Goal: Information Seeking & Learning: Get advice/opinions

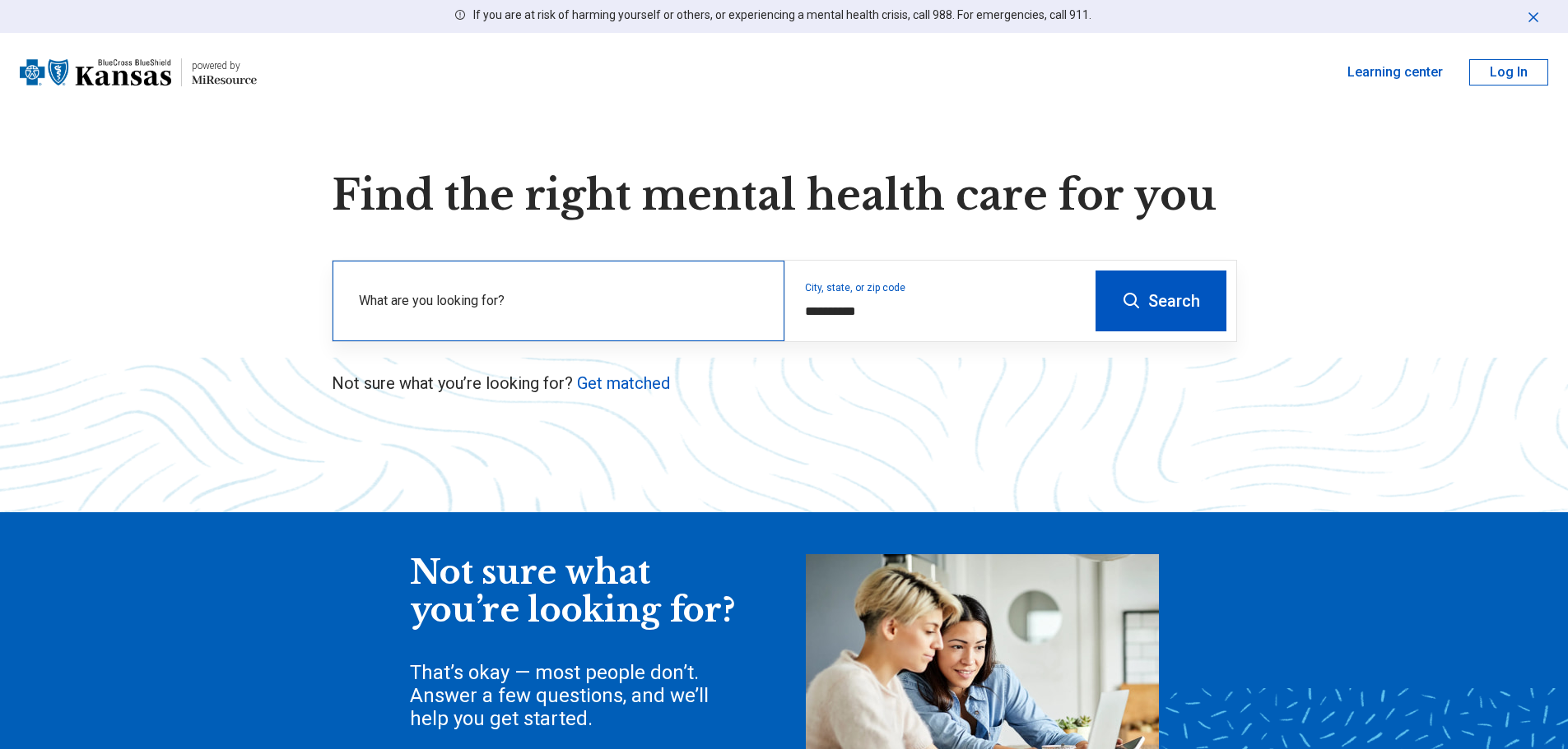
click at [538, 275] on div "What are you looking for?" at bounding box center [558, 300] width 452 height 80
click at [1141, 308] on icon at bounding box center [1131, 300] width 19 height 19
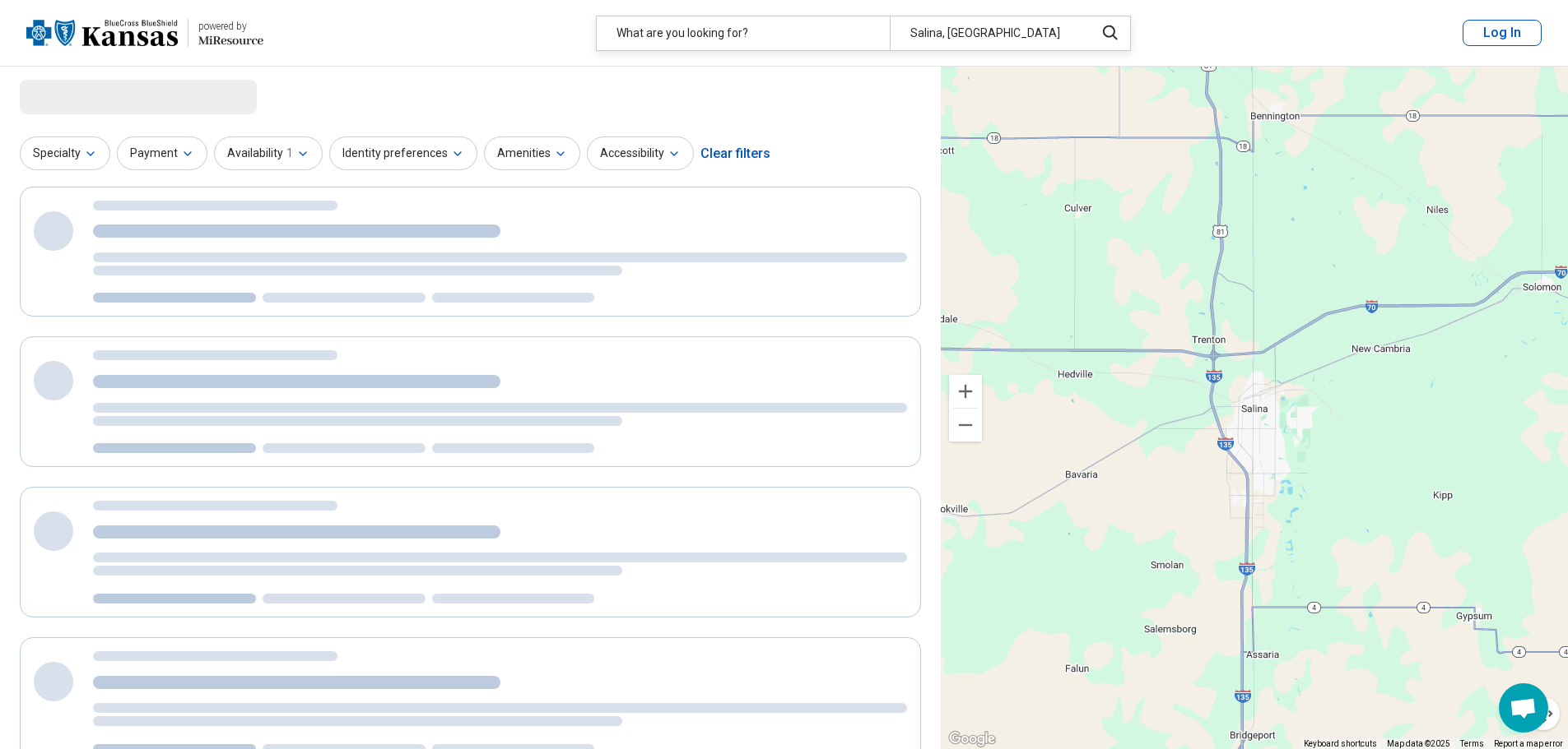
select select "***"
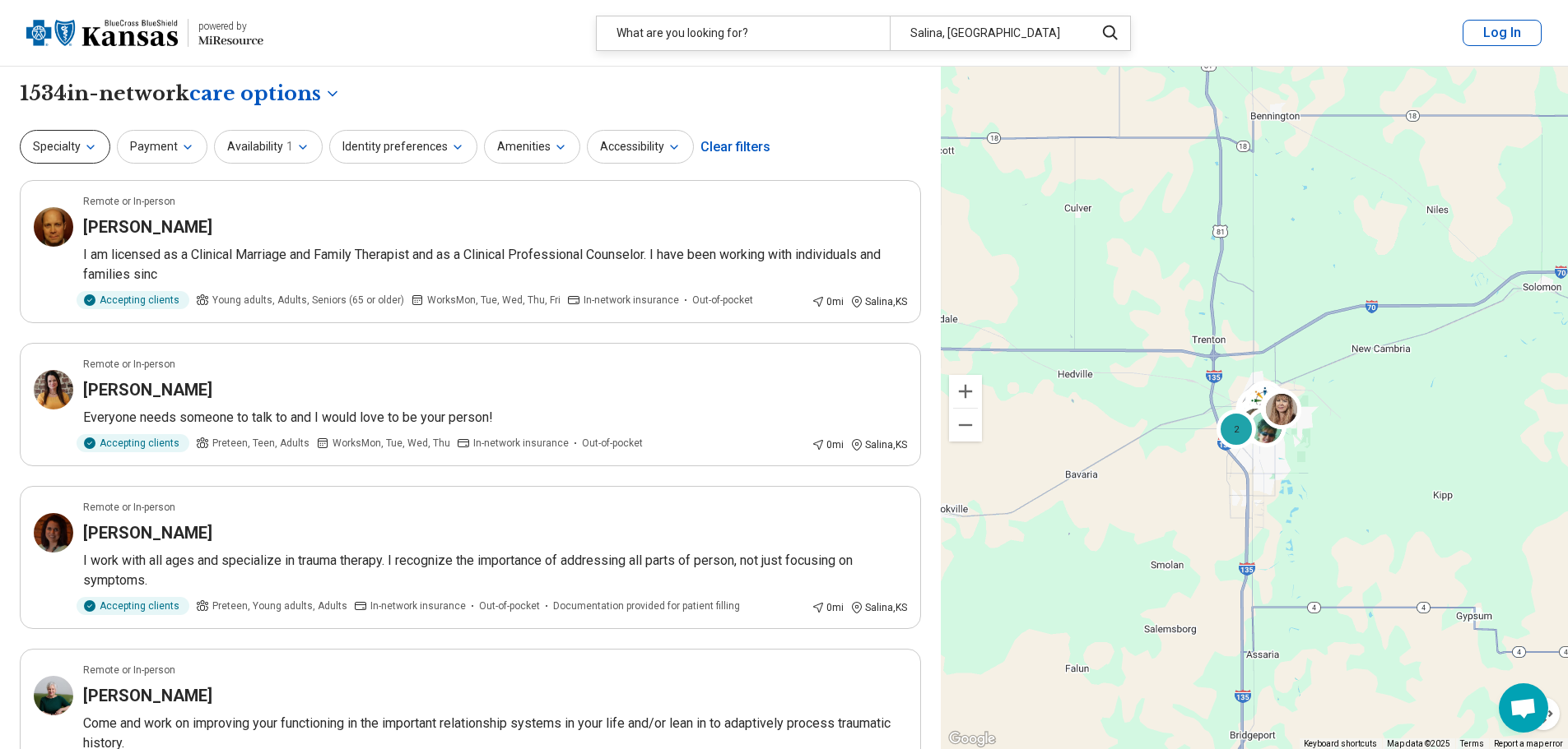
click at [87, 156] on button "Specialty" at bounding box center [65, 147] width 91 height 34
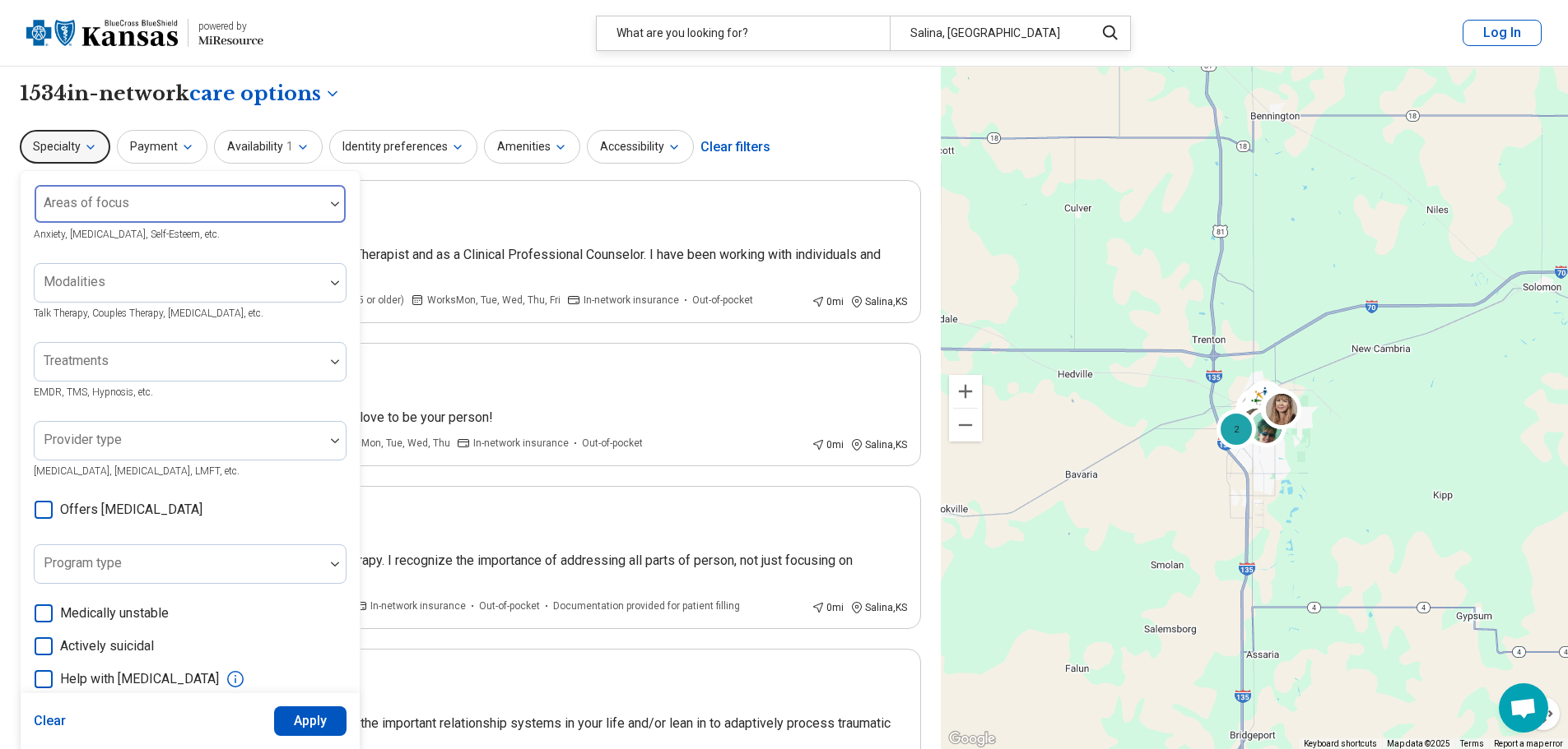
click at [221, 207] on div at bounding box center [179, 211] width 276 height 23
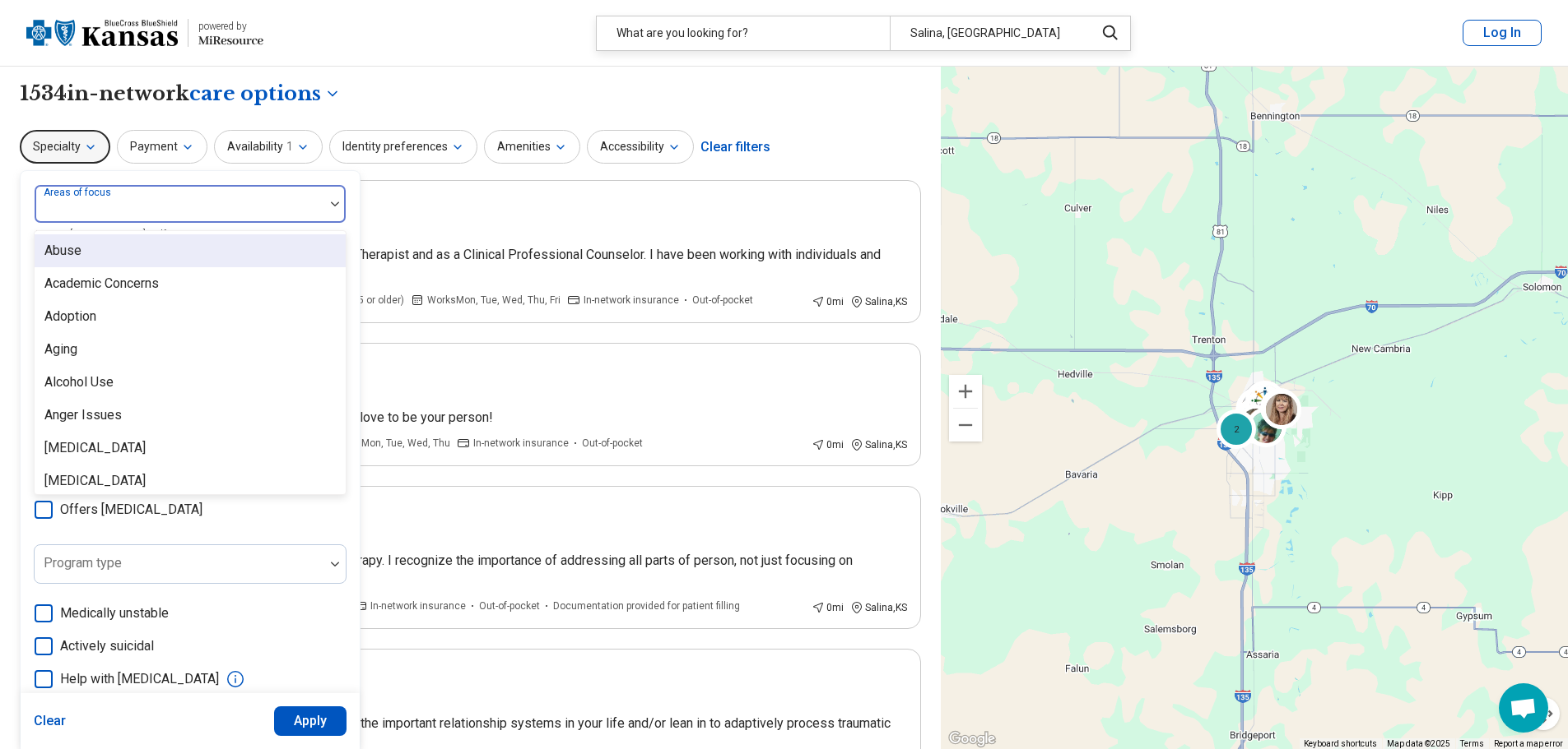
click at [221, 207] on div at bounding box center [179, 211] width 276 height 23
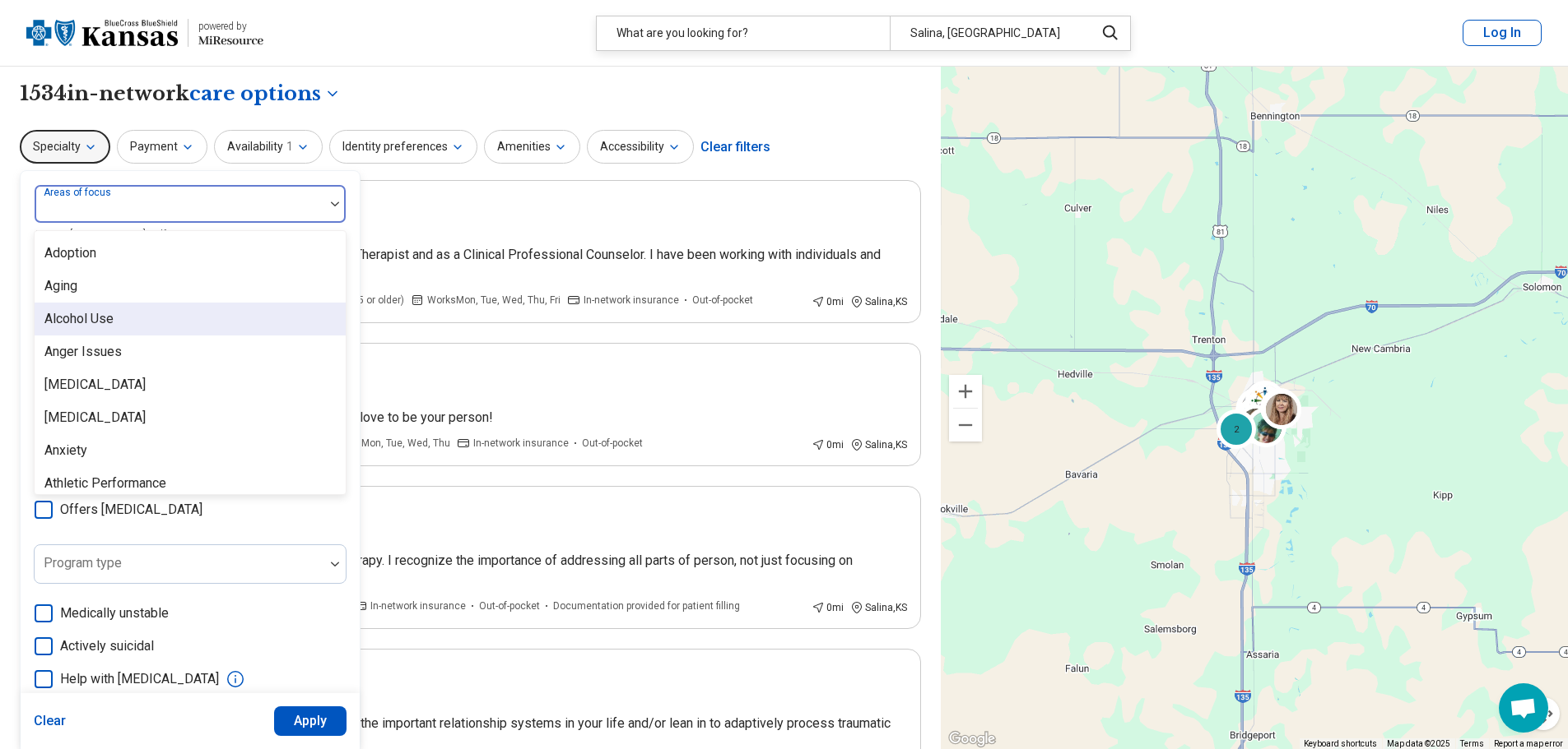
scroll to position [164, 0]
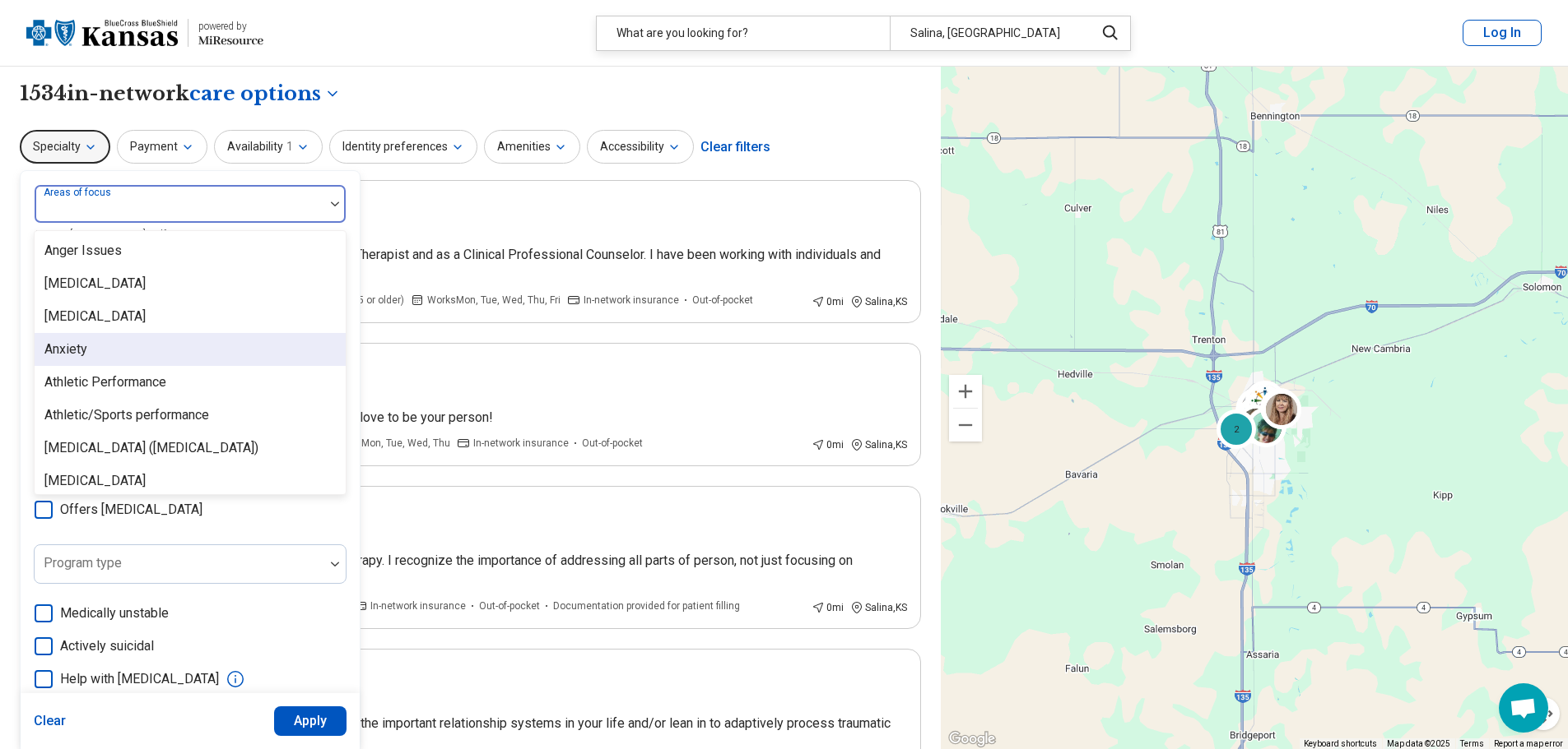
click at [96, 357] on div "Anxiety" at bounding box center [189, 350] width 311 height 33
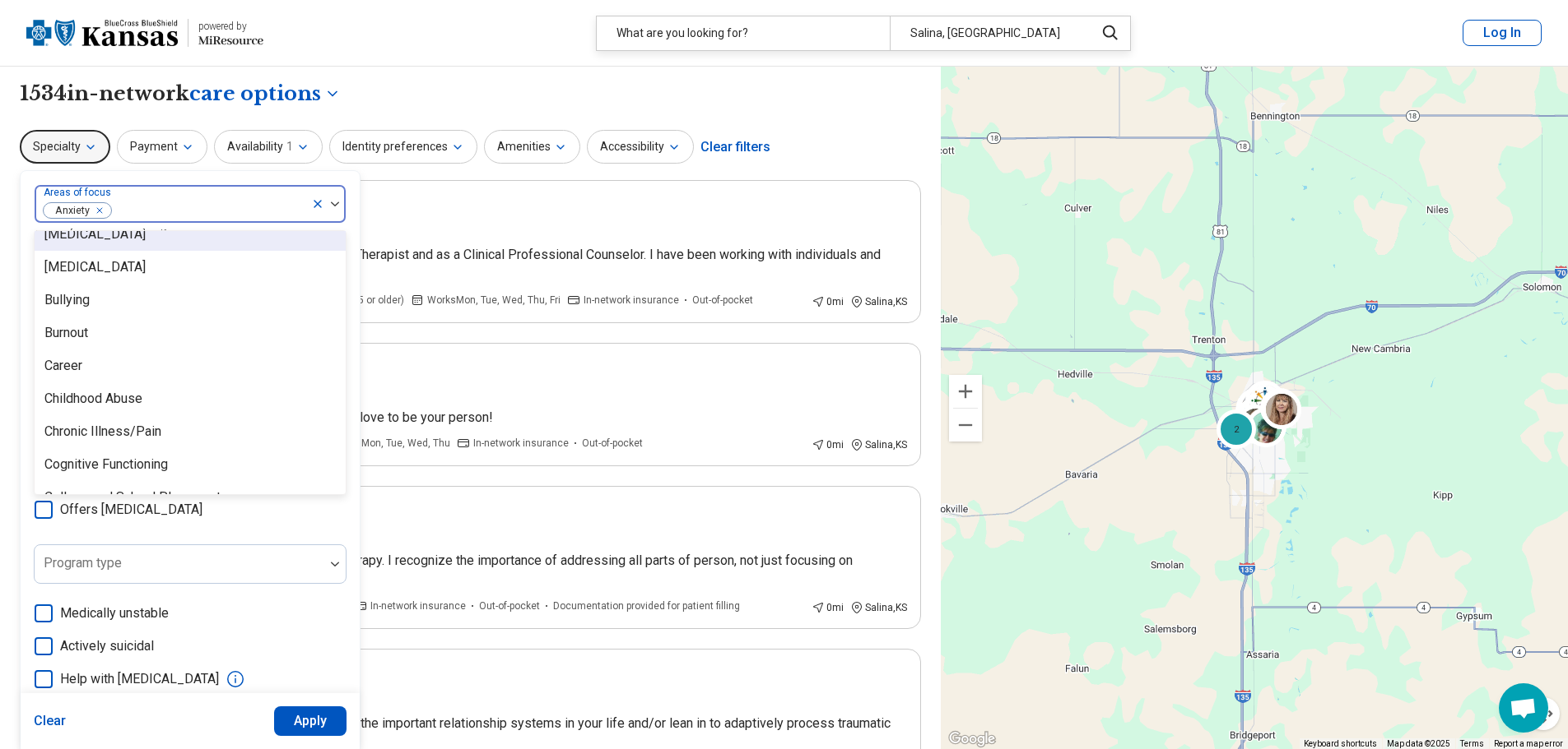
scroll to position [823, 0]
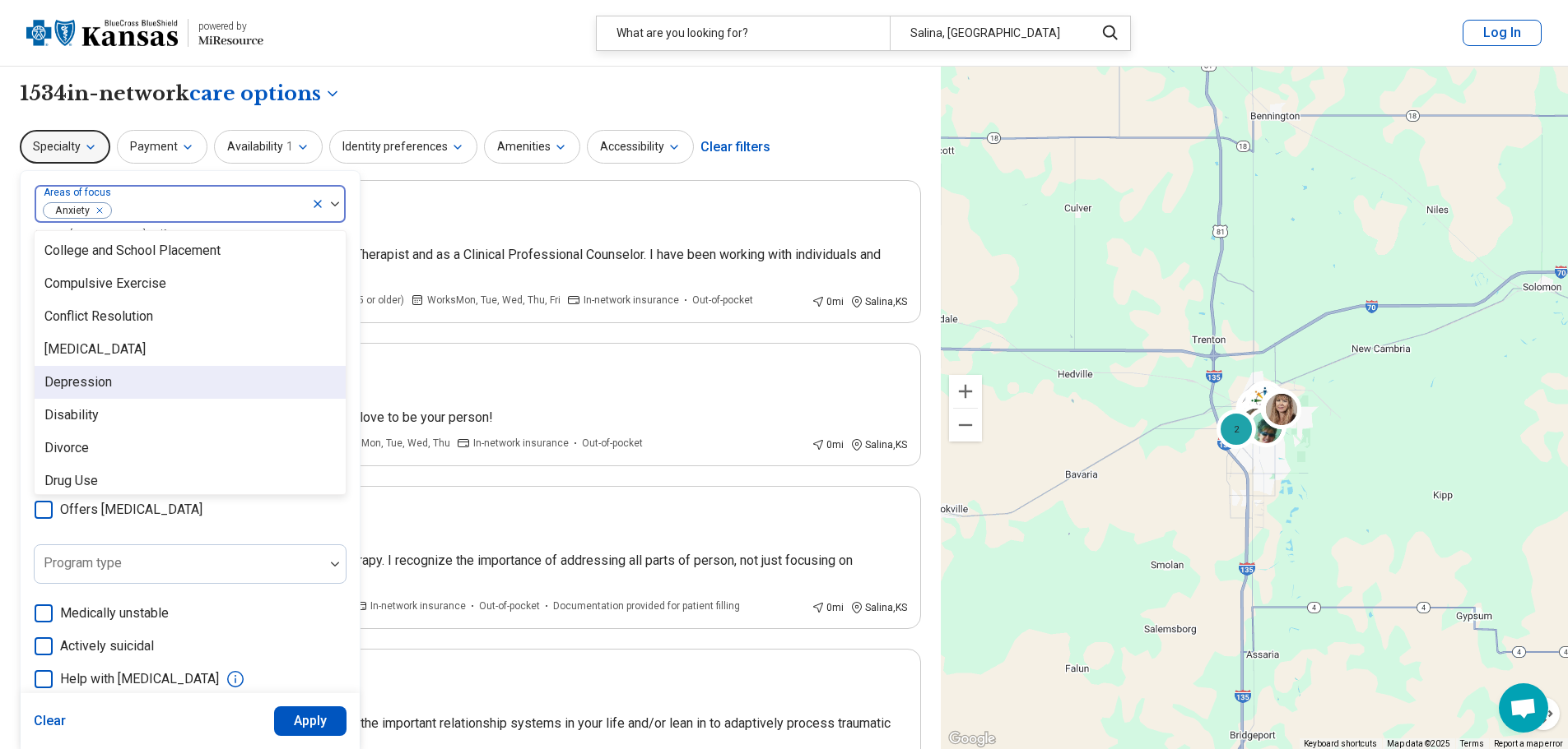
click at [128, 388] on div "Depression" at bounding box center [189, 382] width 311 height 33
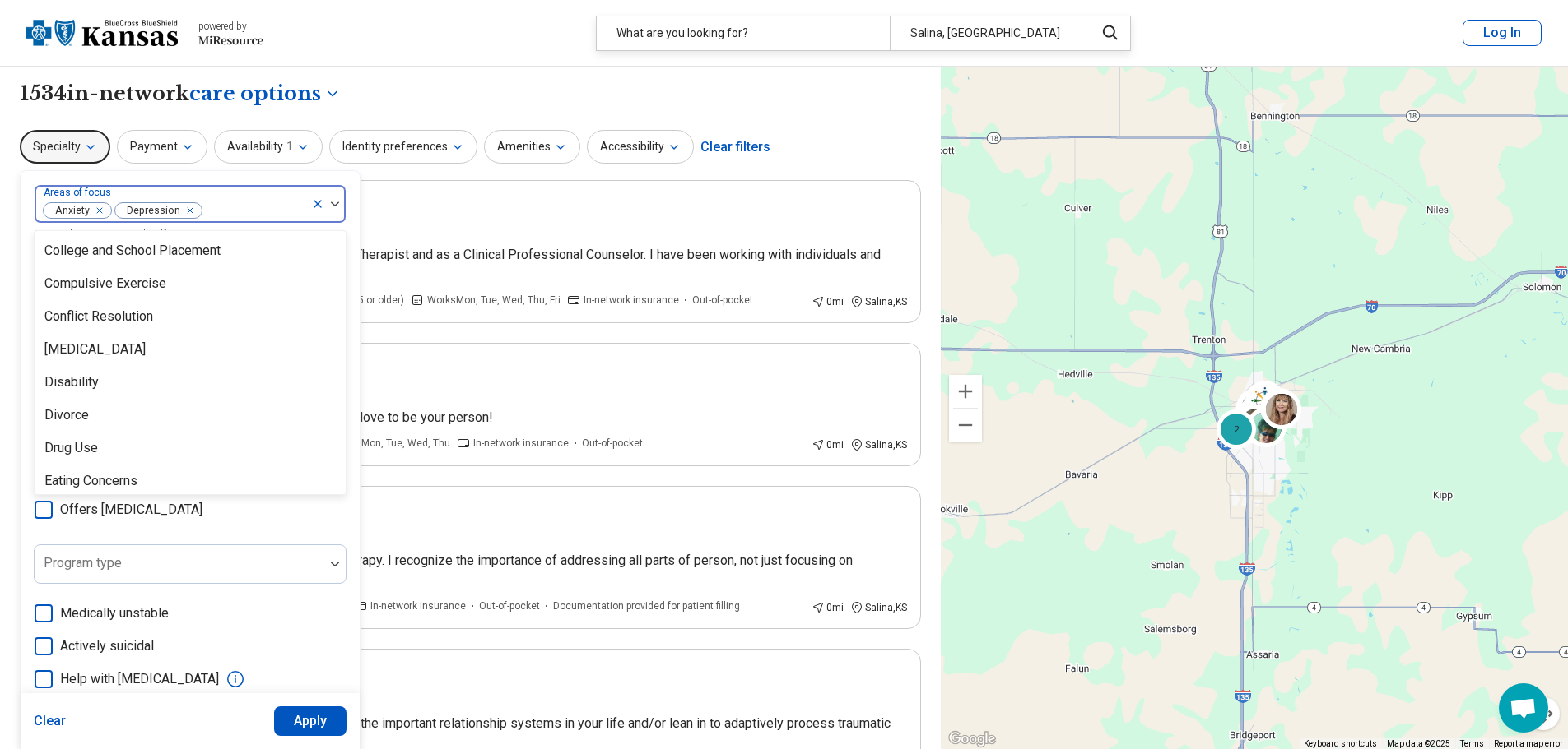
click at [582, 94] on div "**********" at bounding box center [469, 93] width 901 height 28
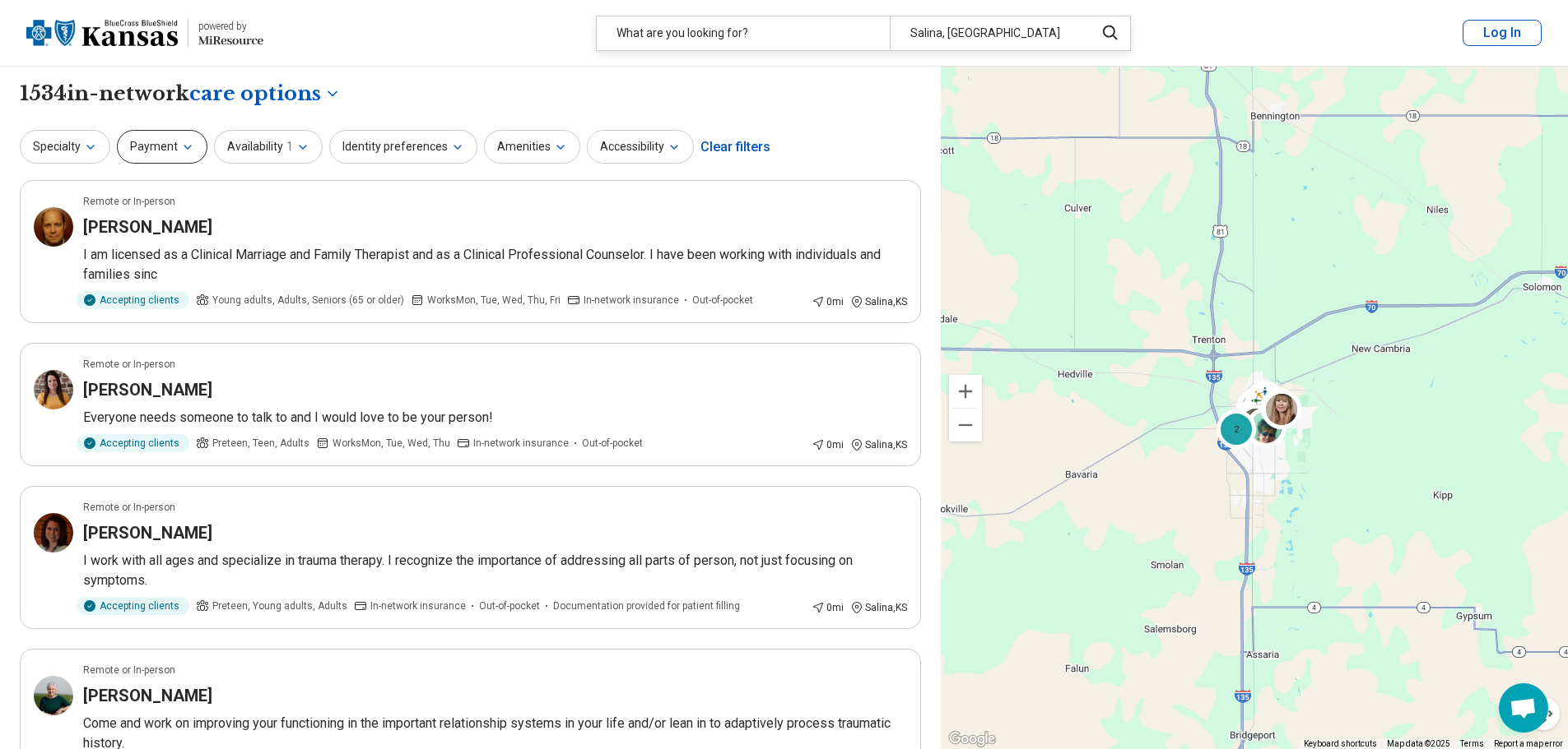
click at [190, 144] on icon "button" at bounding box center [188, 147] width 13 height 13
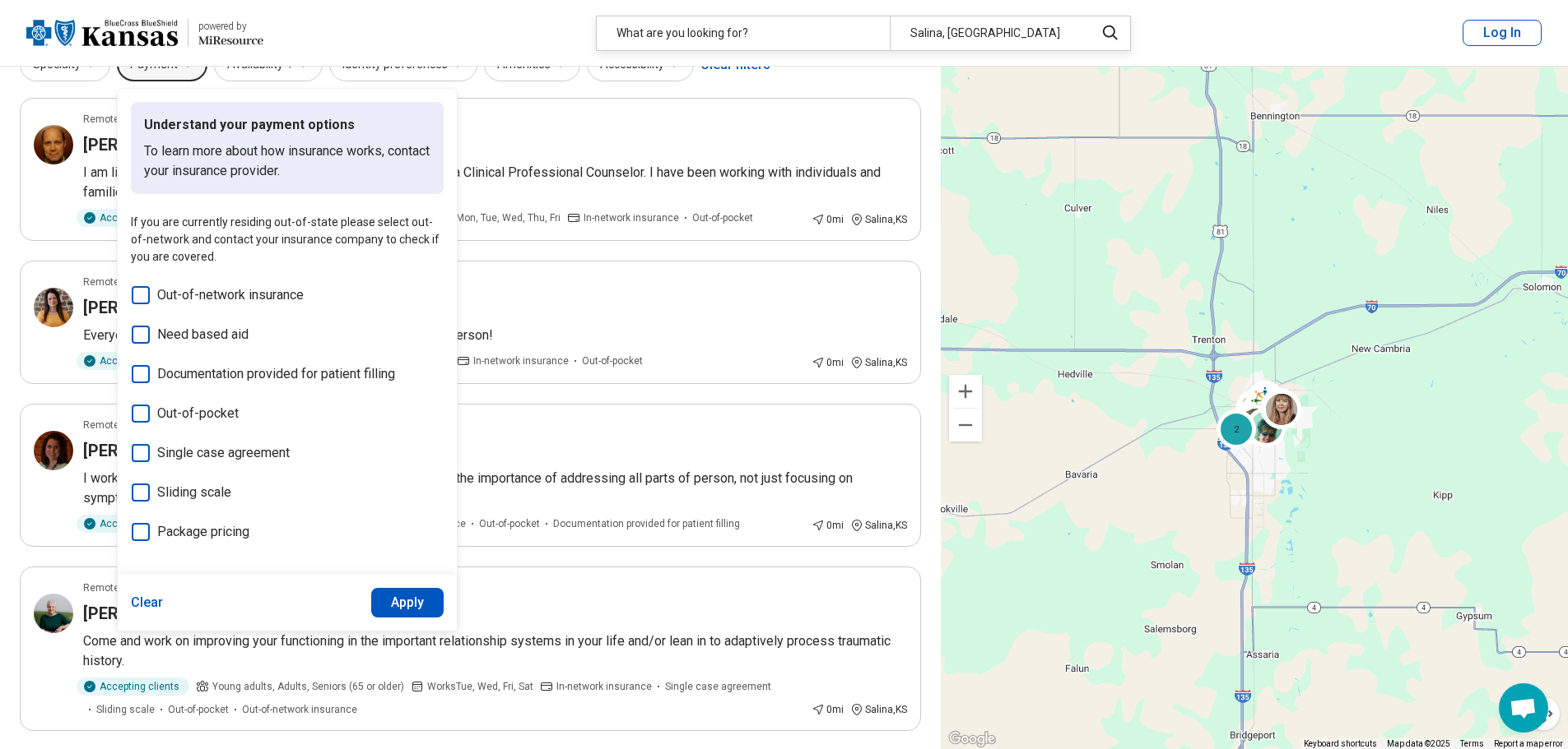
scroll to position [0, 0]
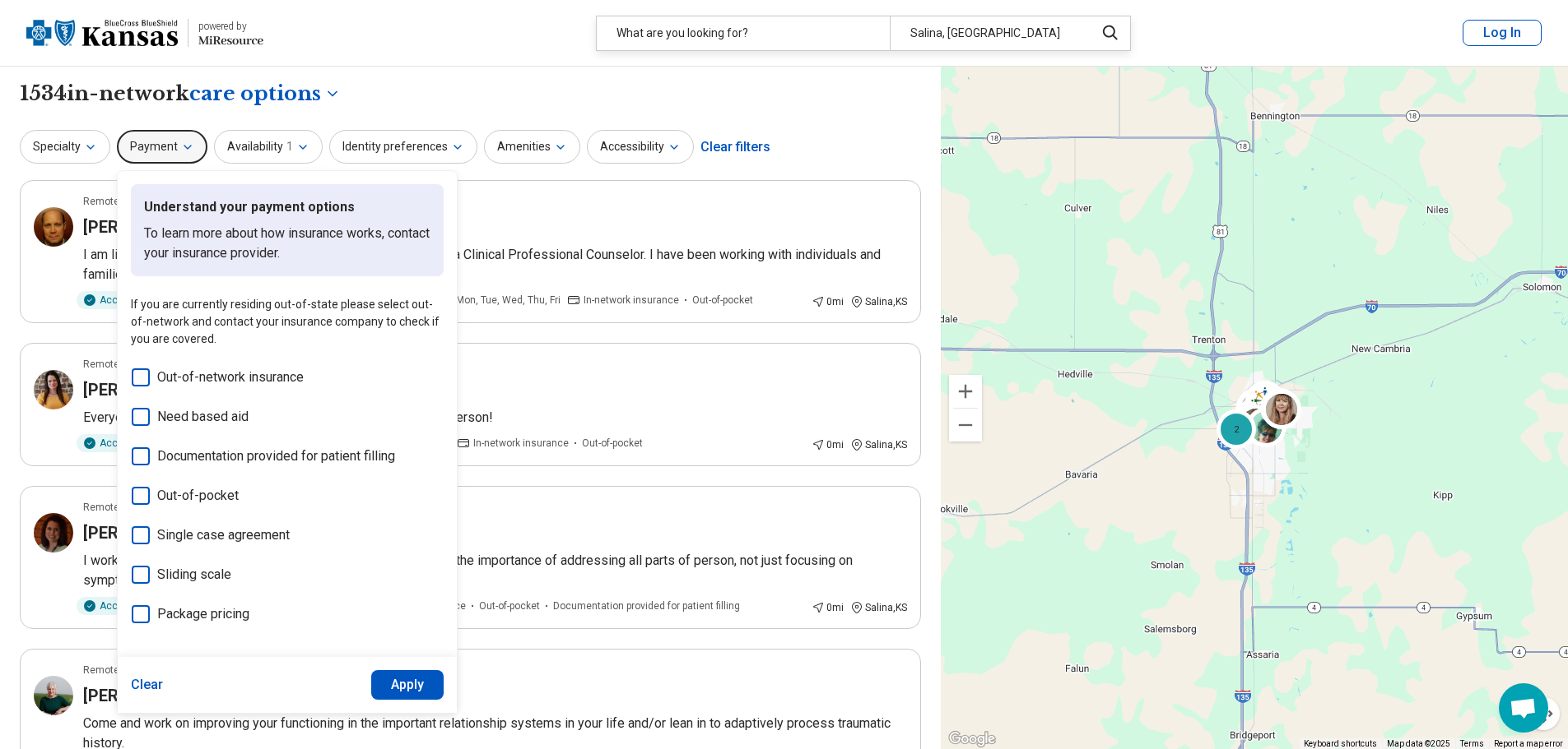
click at [429, 98] on div "**********" at bounding box center [469, 93] width 901 height 28
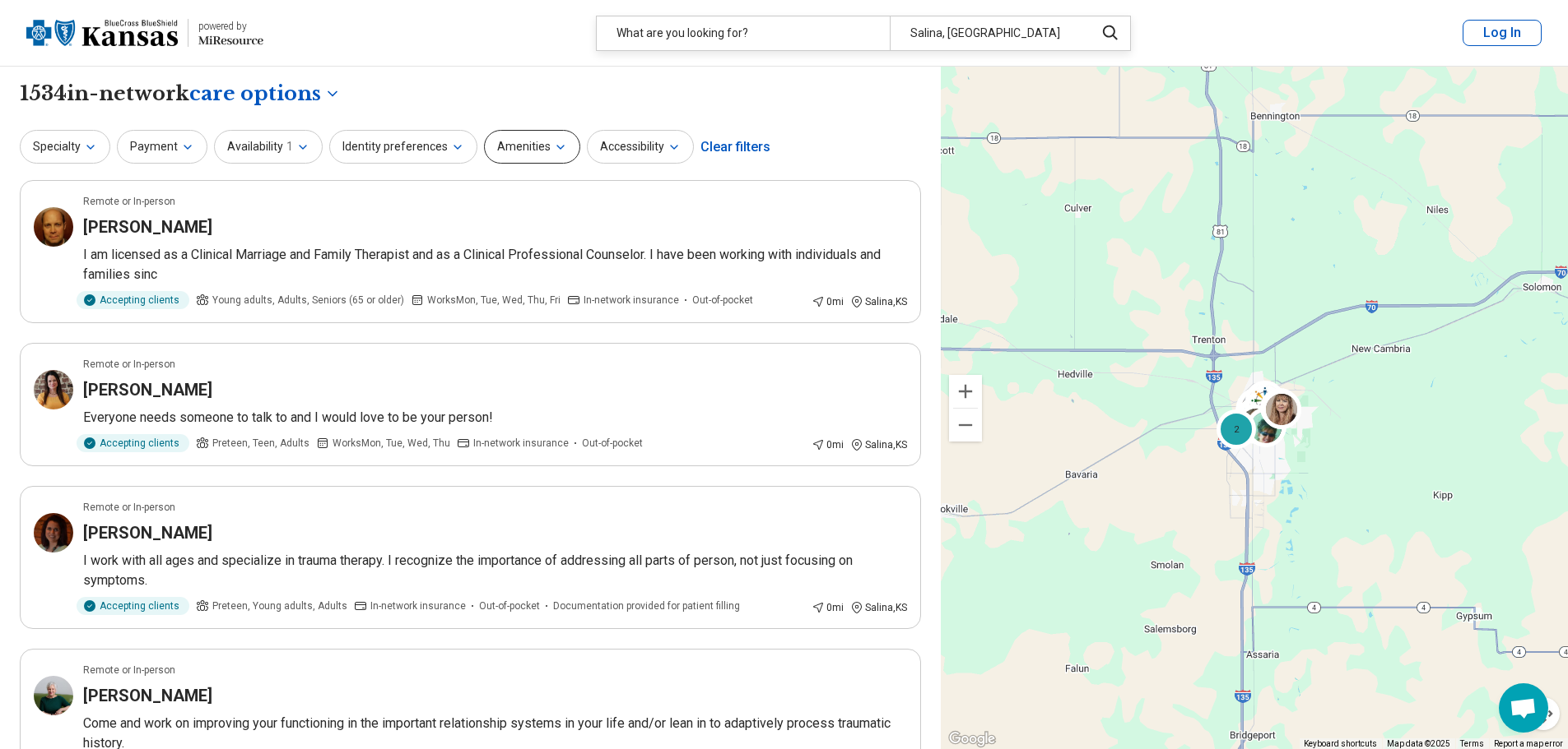
click at [505, 140] on button "Amenities" at bounding box center [532, 147] width 96 height 34
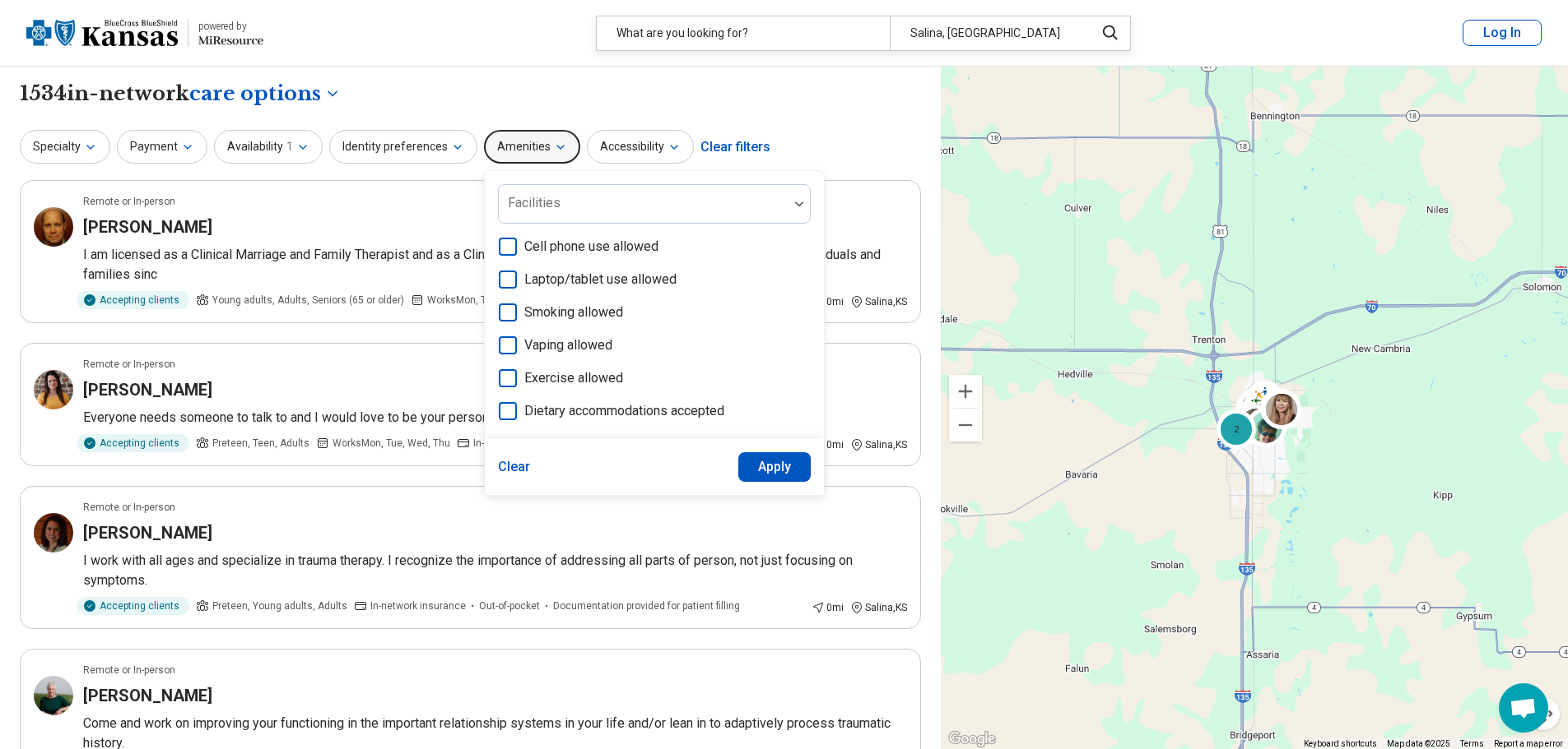
click at [505, 140] on button "Amenities" at bounding box center [532, 147] width 96 height 34
click at [438, 145] on button "Identity preferences" at bounding box center [403, 147] width 148 height 34
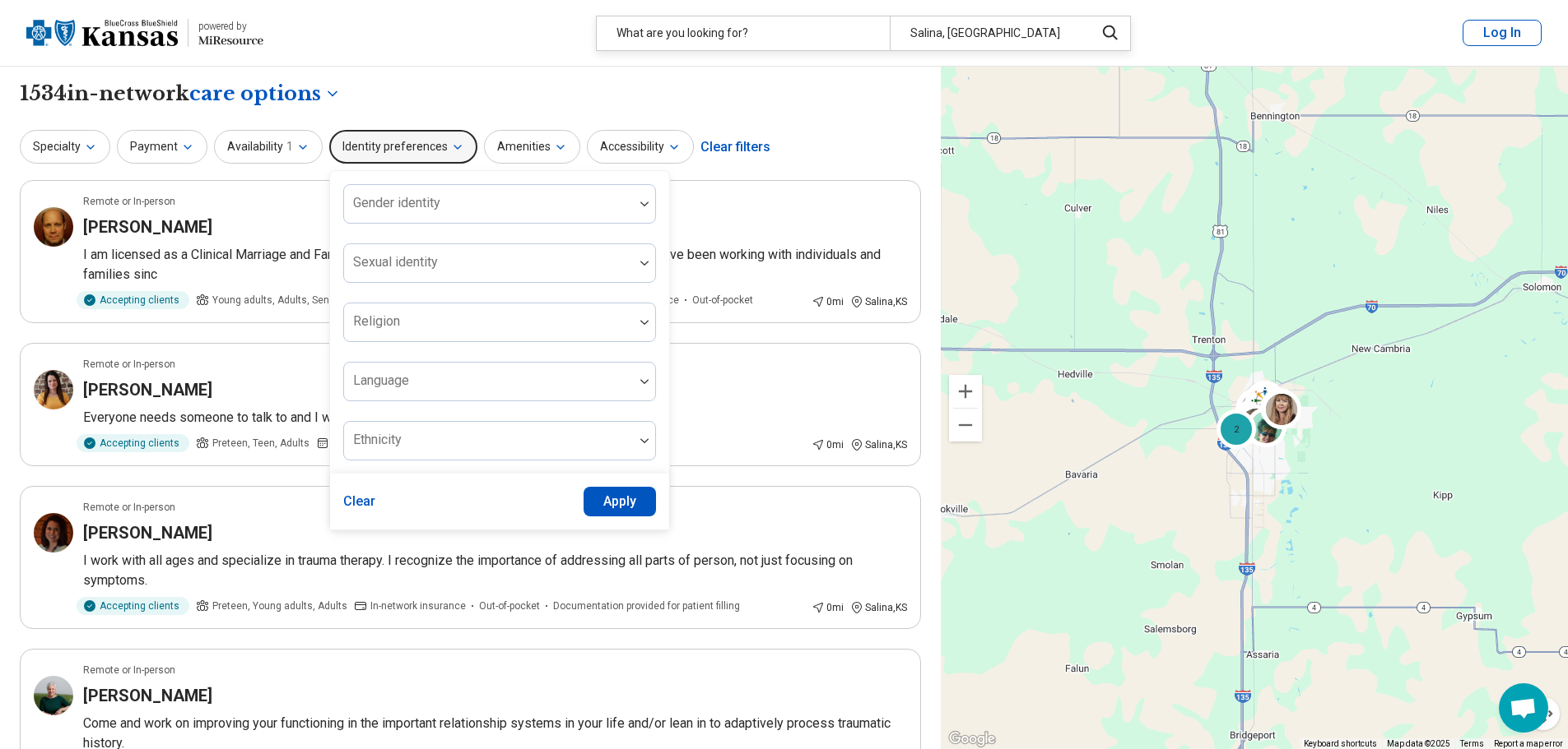
click at [438, 145] on button "Identity preferences" at bounding box center [403, 147] width 148 height 34
click at [313, 139] on button "Availability 1" at bounding box center [269, 147] width 109 height 34
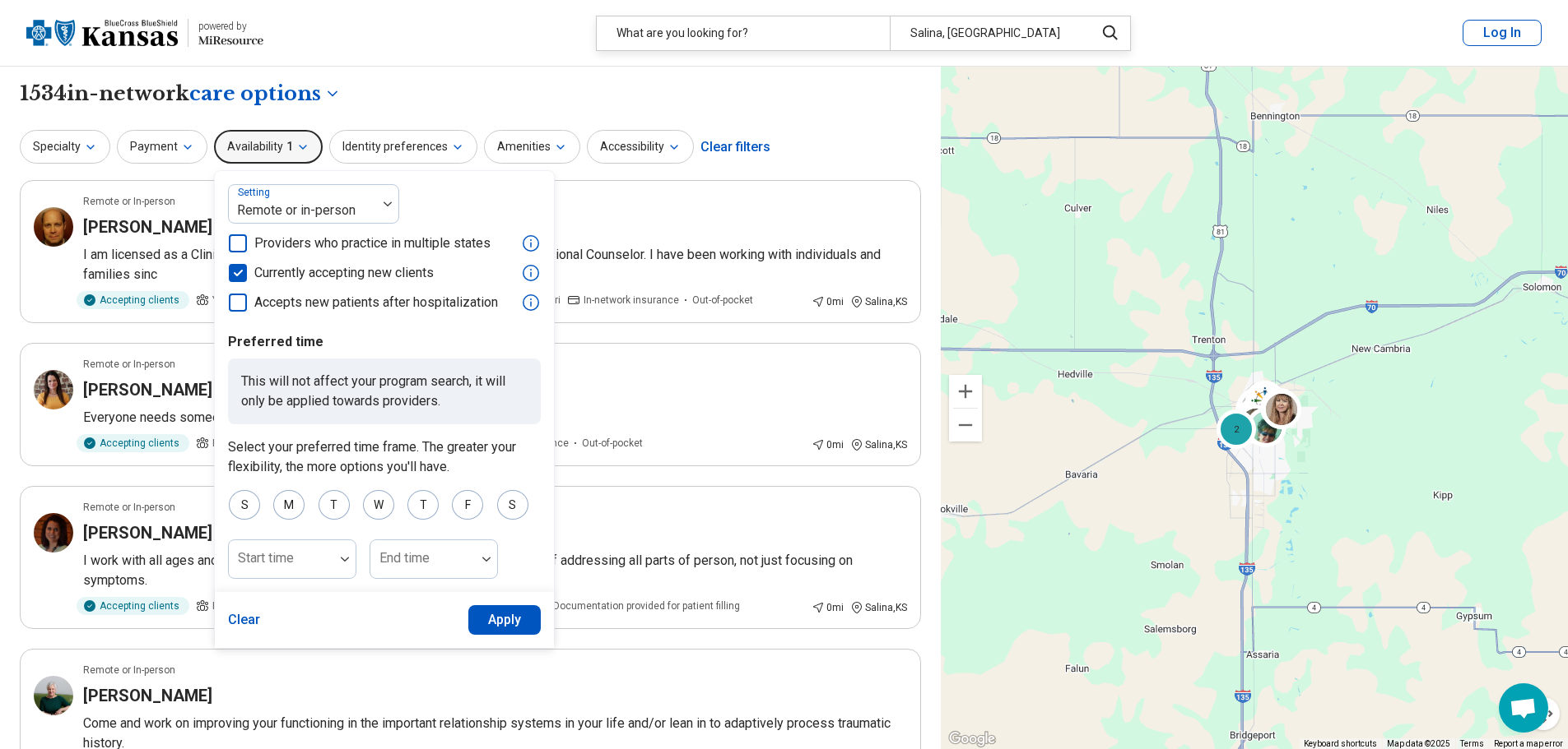
click at [472, 622] on button "Apply" at bounding box center [504, 620] width 73 height 30
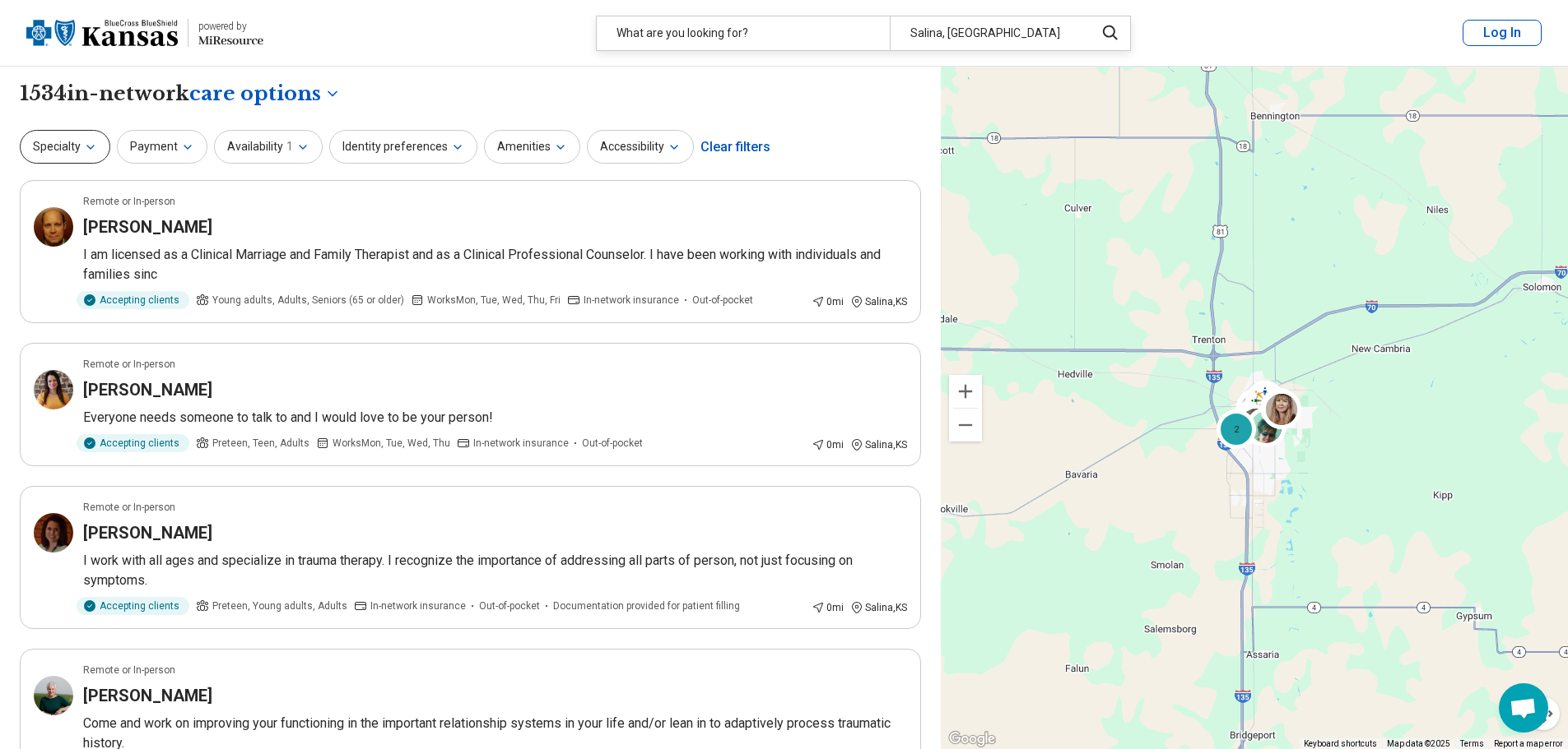
click at [102, 154] on button "Specialty" at bounding box center [65, 147] width 91 height 34
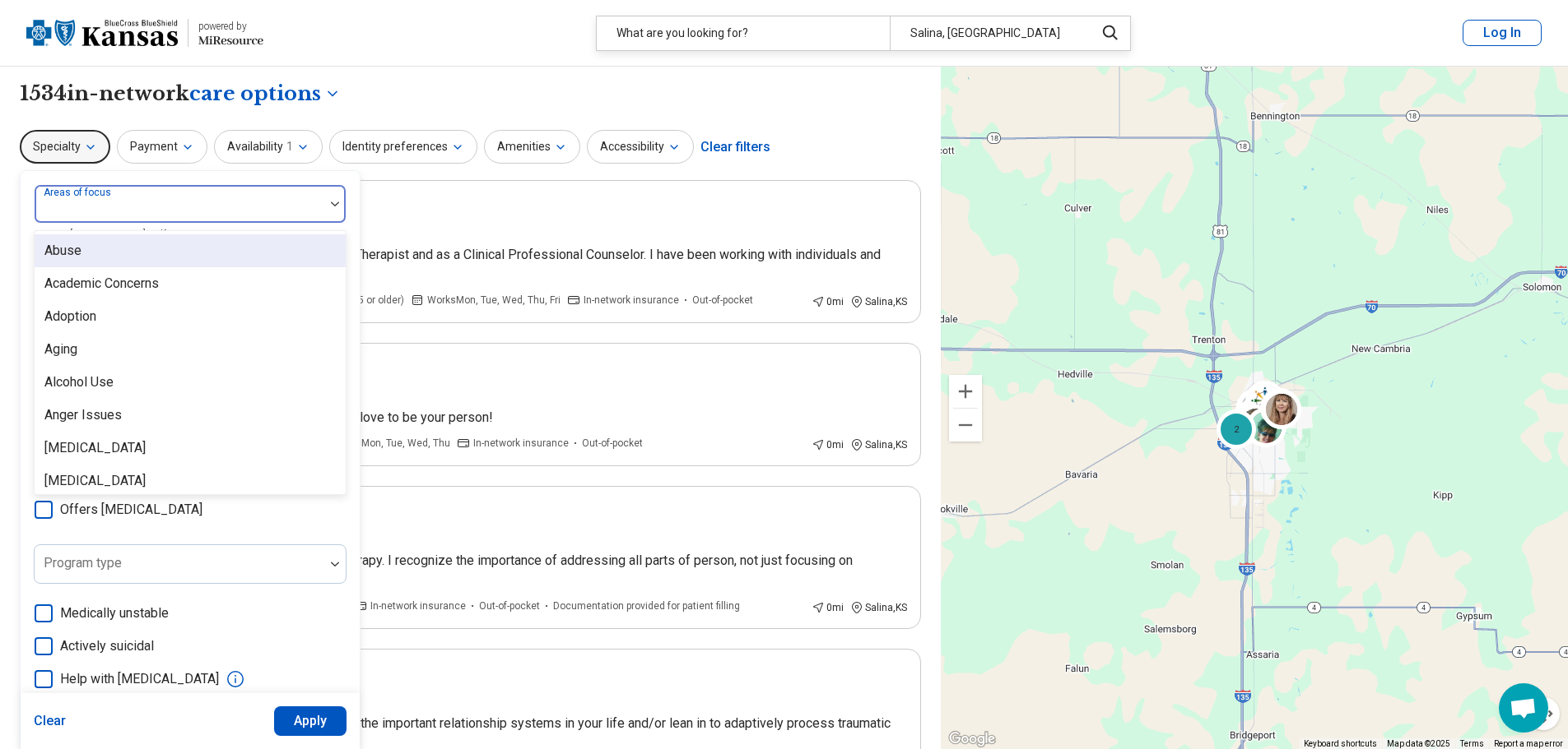
click at [124, 200] on div "Areas of focus" at bounding box center [190, 203] width 312 height 40
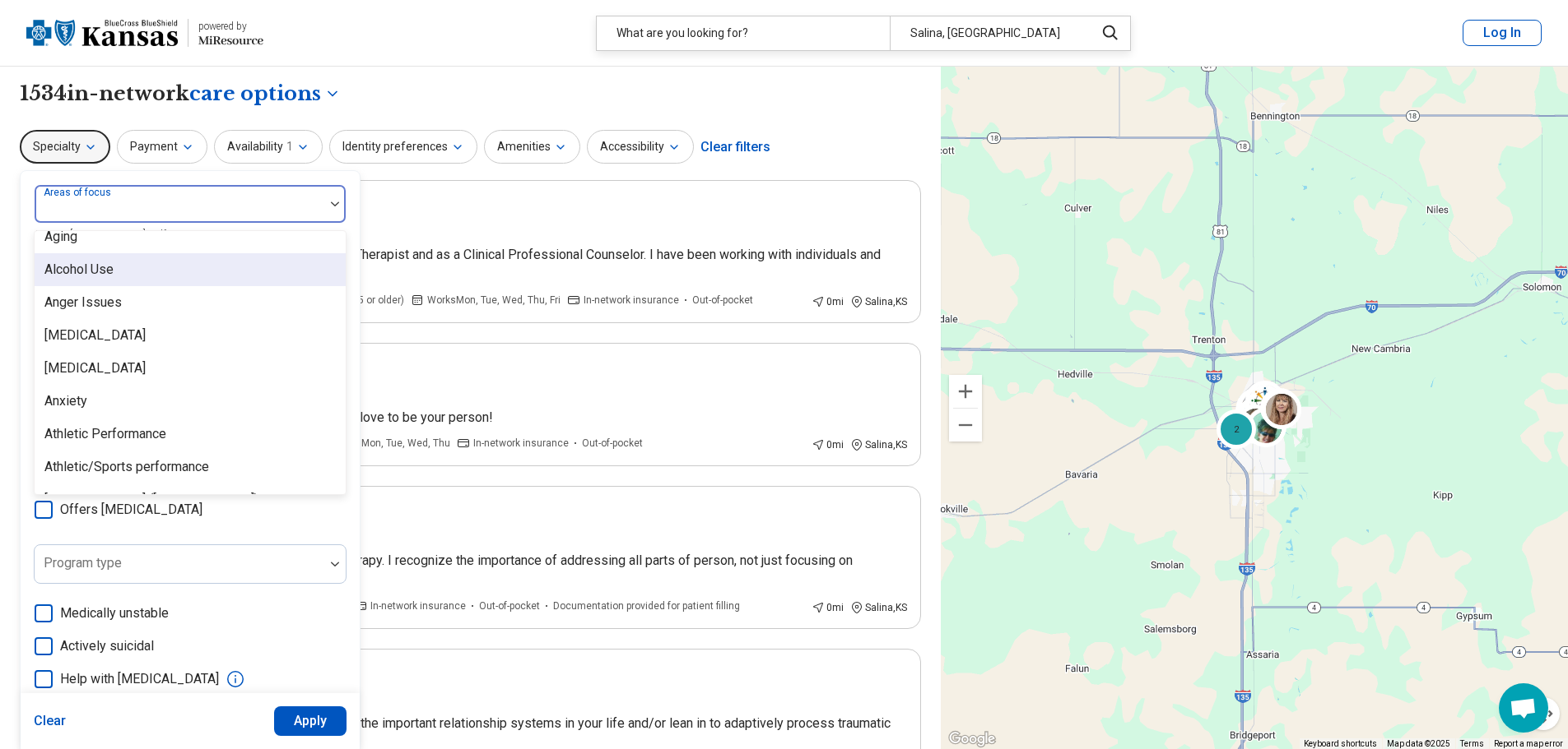
scroll to position [247, 0]
click at [84, 274] on div "Anxiety" at bounding box center [66, 267] width 43 height 19
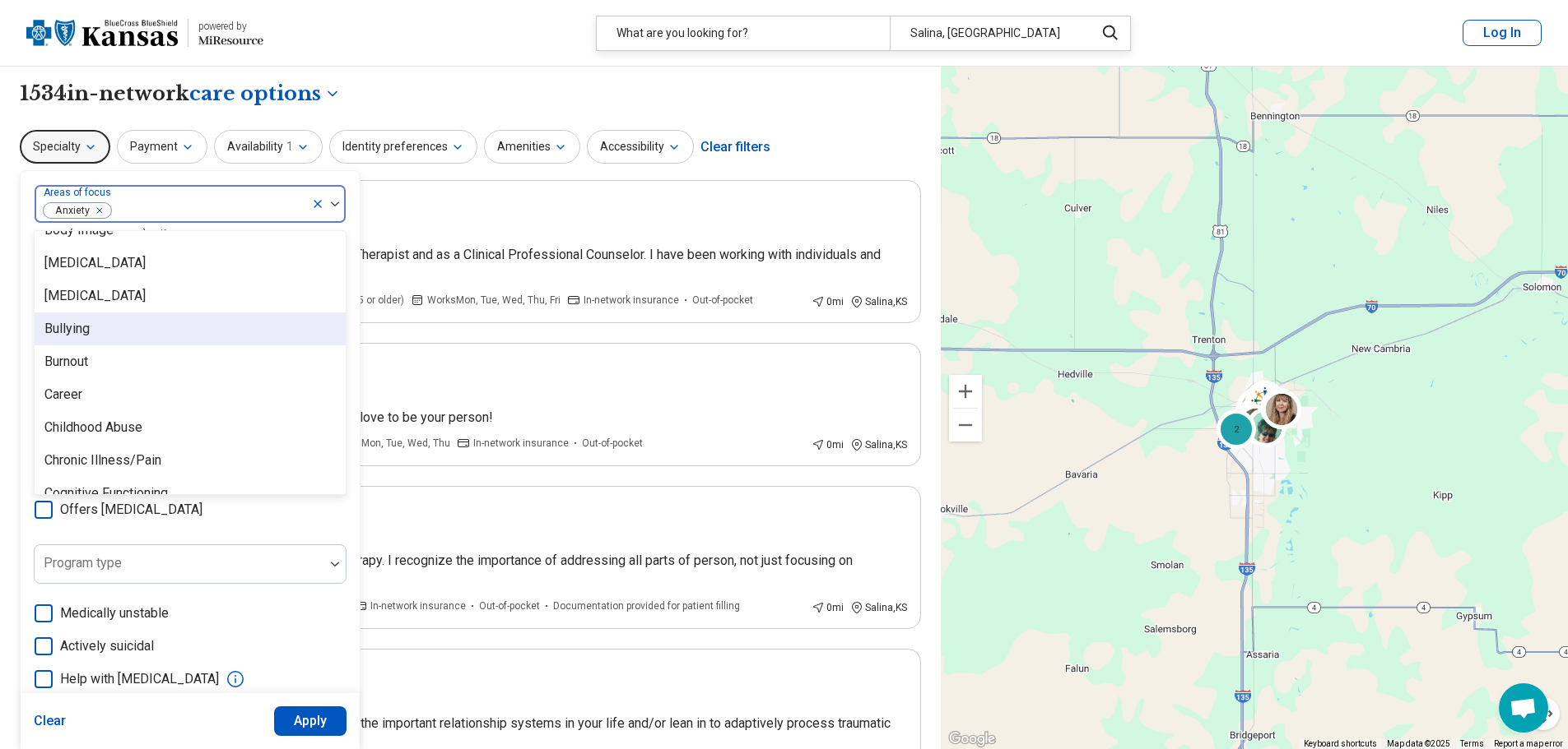
scroll to position [575, 0]
click at [101, 337] on div "Burnout" at bounding box center [189, 333] width 311 height 33
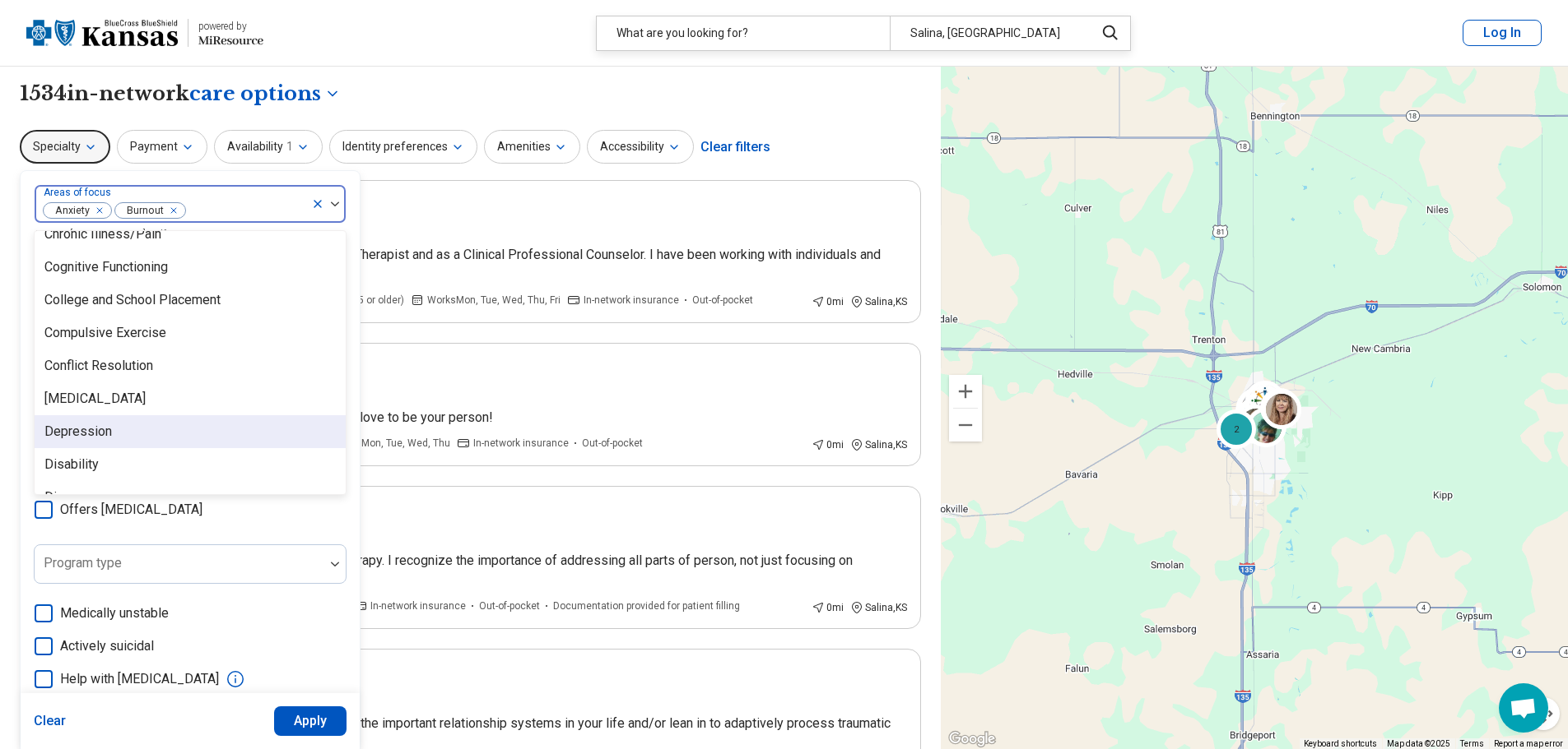
click at [98, 427] on div "Depression" at bounding box center [78, 431] width 67 height 19
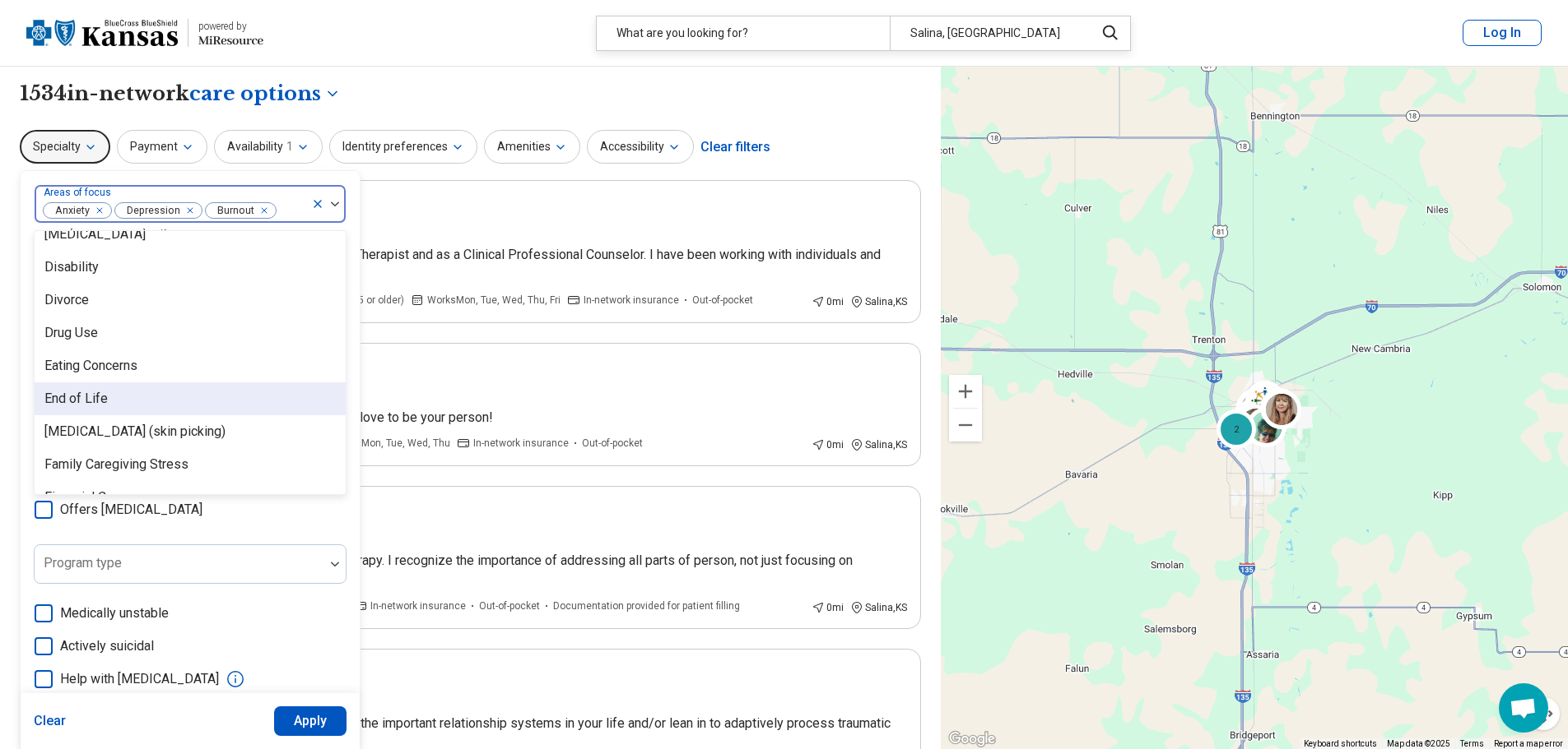
scroll to position [987, 0]
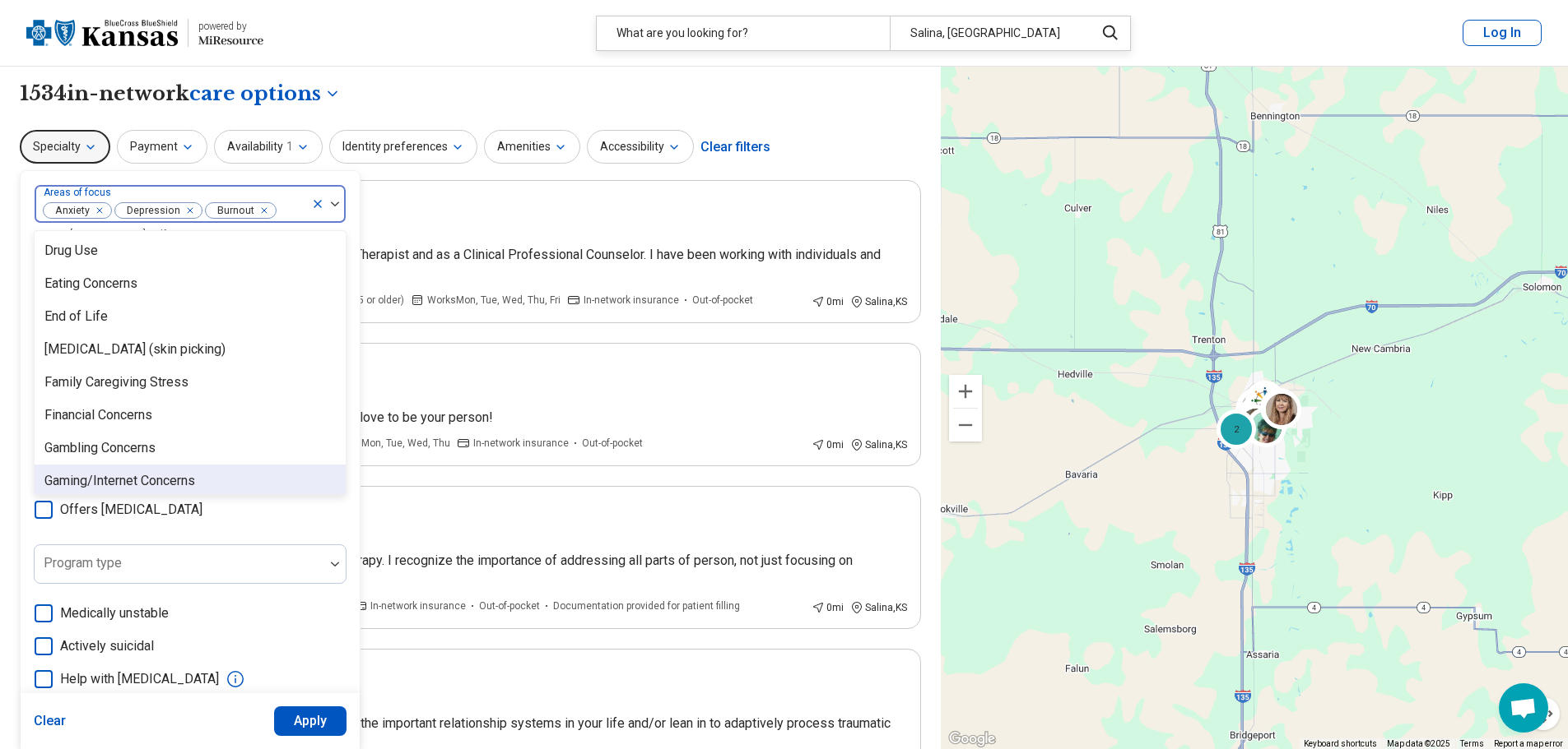
click at [309, 526] on div "option [MEDICAL_DATA], selected. 97 results available. Use Up and Down to choos…" at bounding box center [190, 505] width 312 height 643
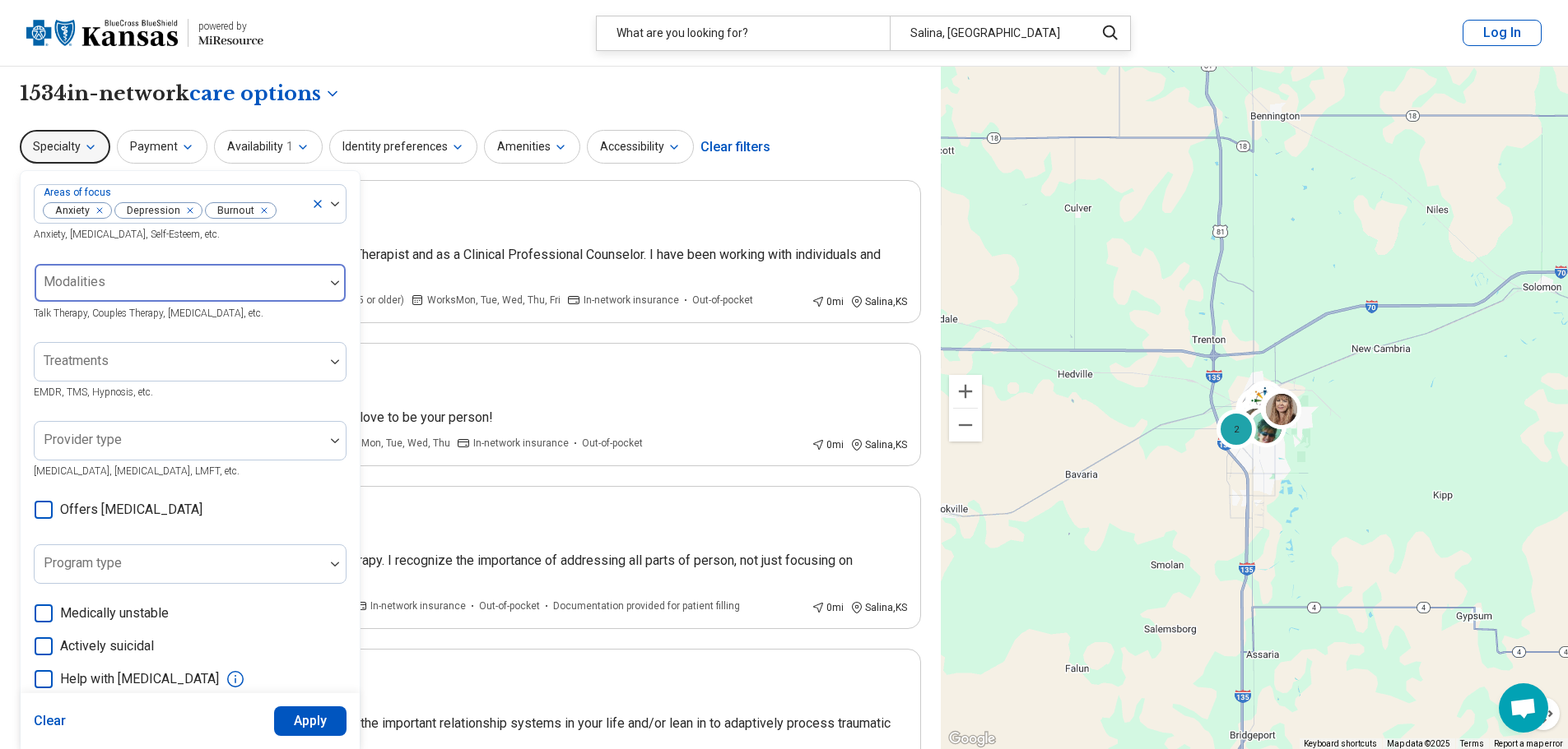
click at [282, 293] on div at bounding box center [179, 289] width 276 height 23
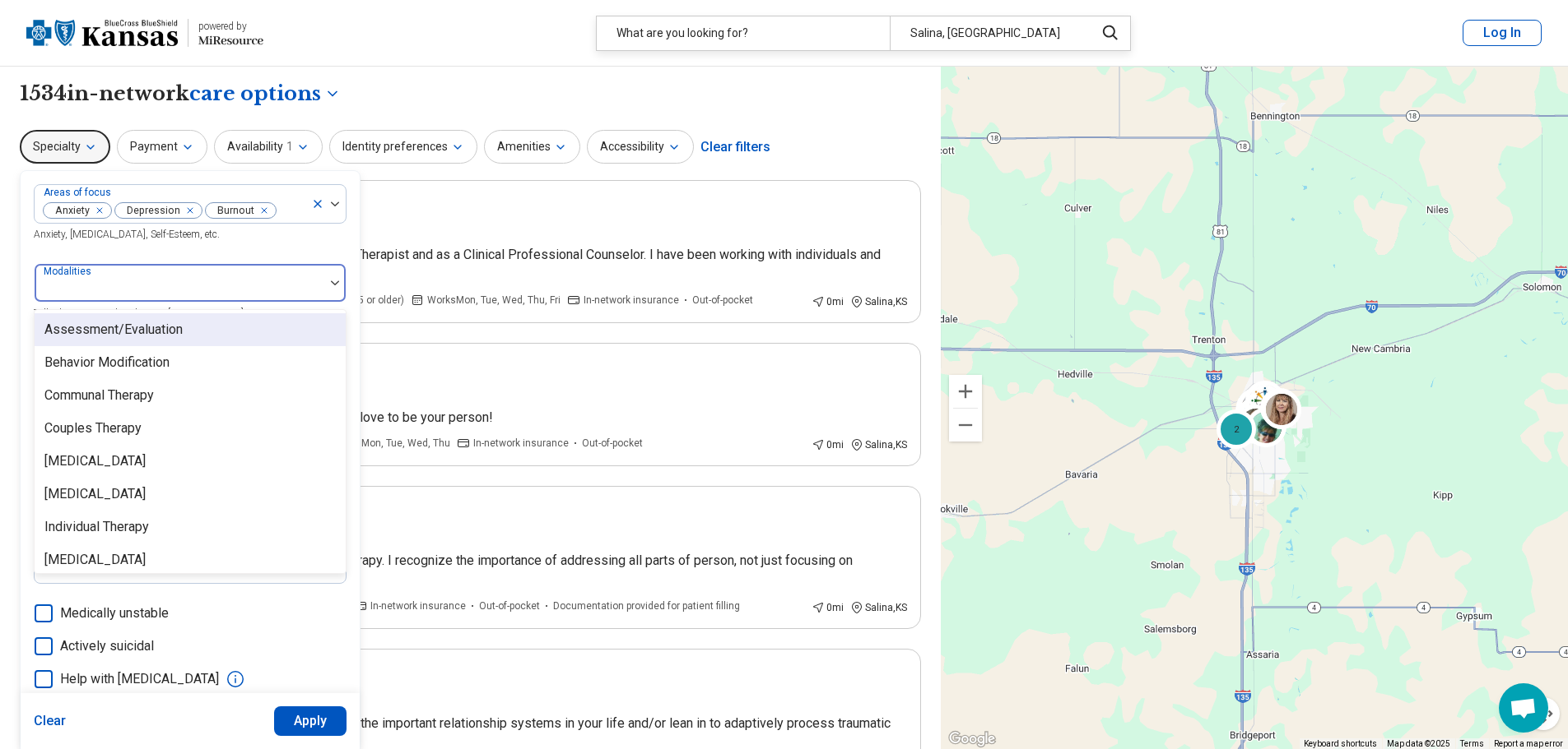
click at [282, 293] on div at bounding box center [179, 289] width 276 height 23
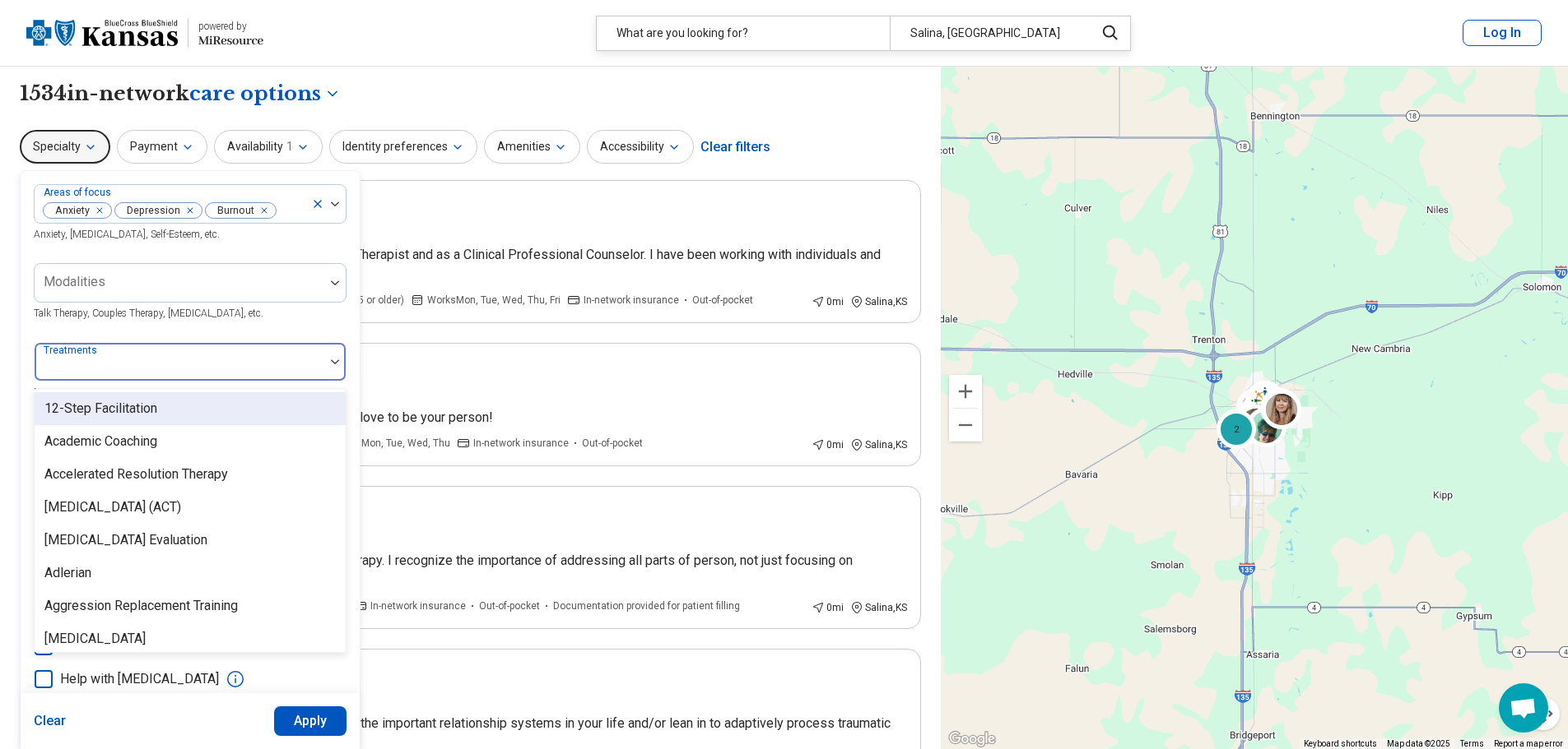
click at [290, 361] on div at bounding box center [179, 368] width 276 height 23
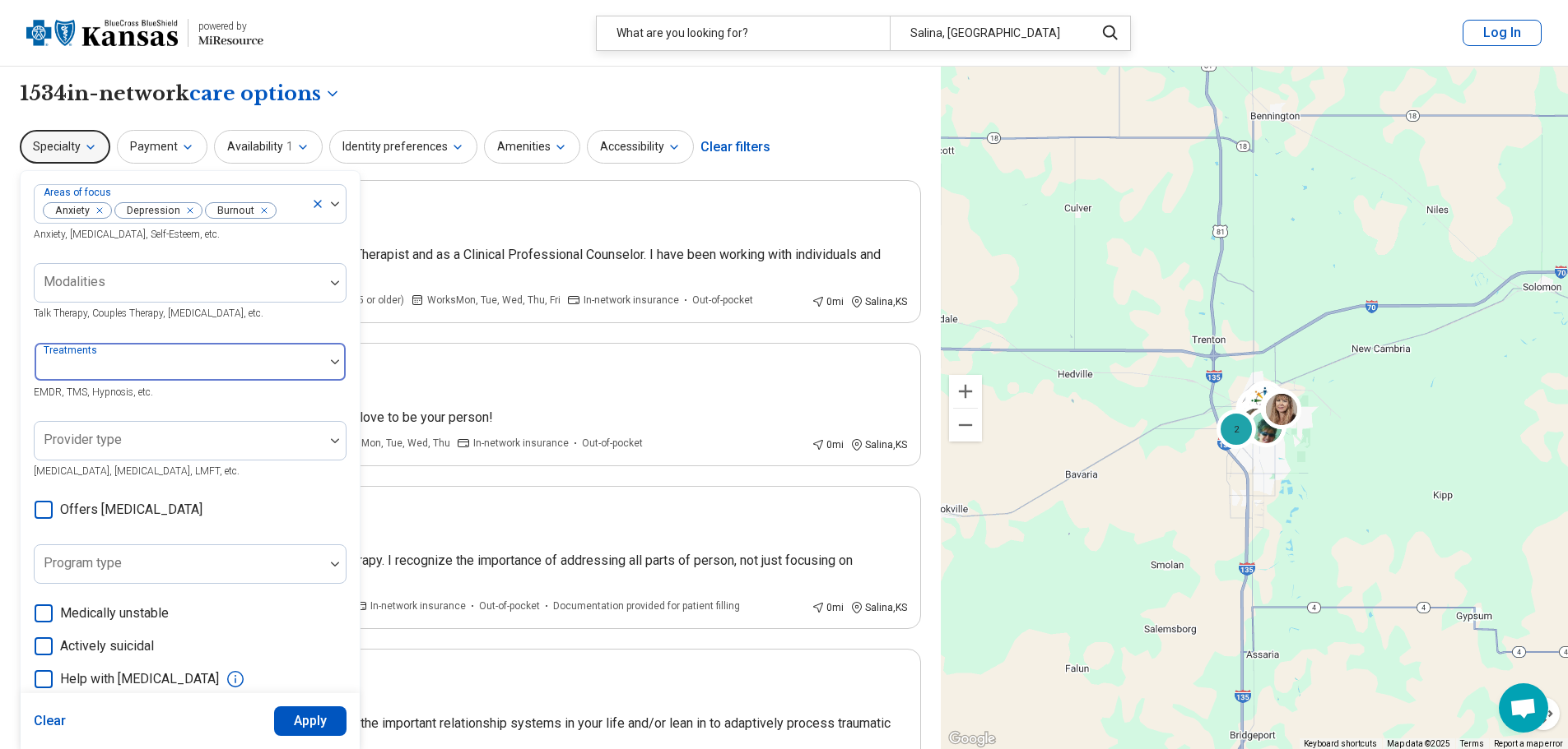
click at [290, 360] on div at bounding box center [179, 368] width 276 height 23
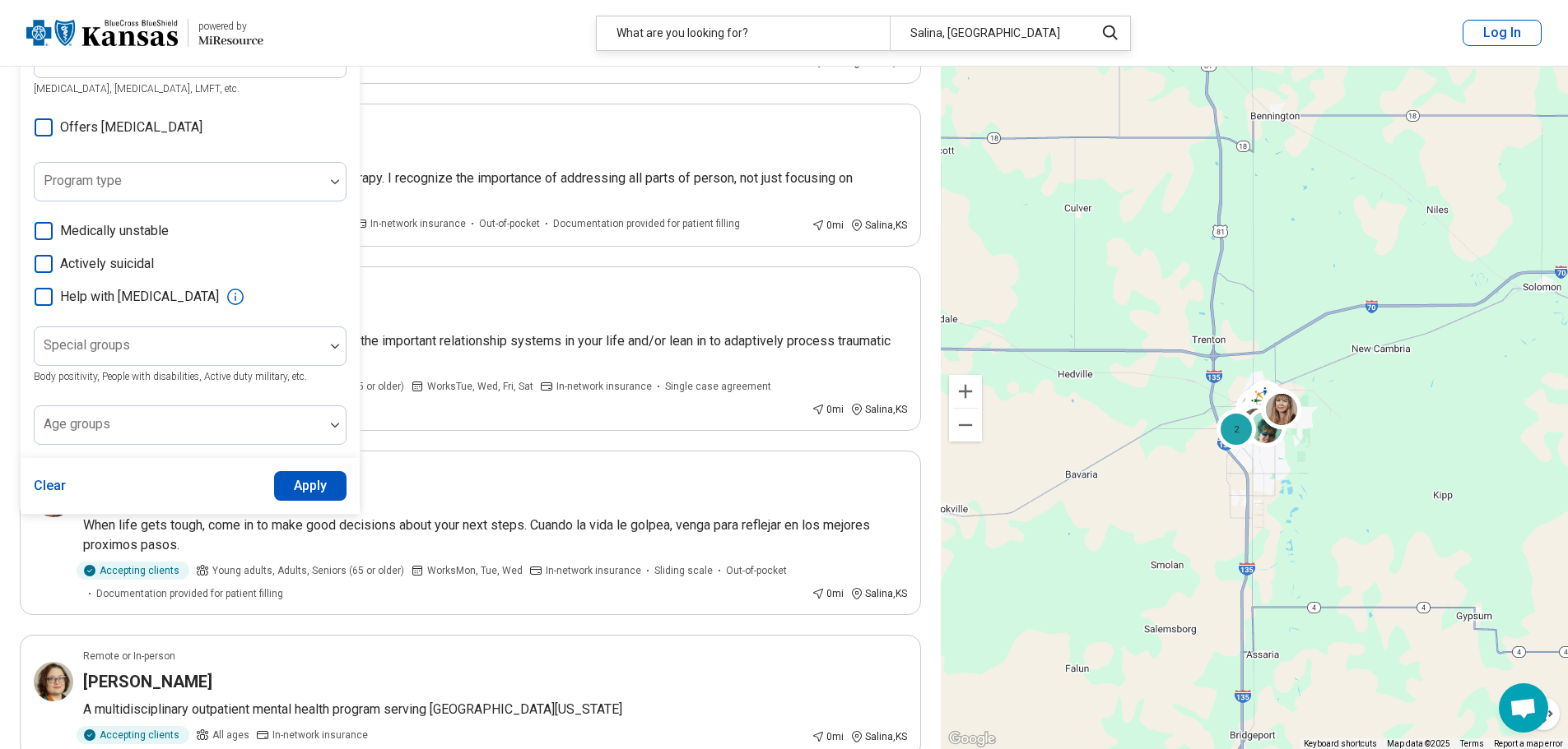
scroll to position [411, 0]
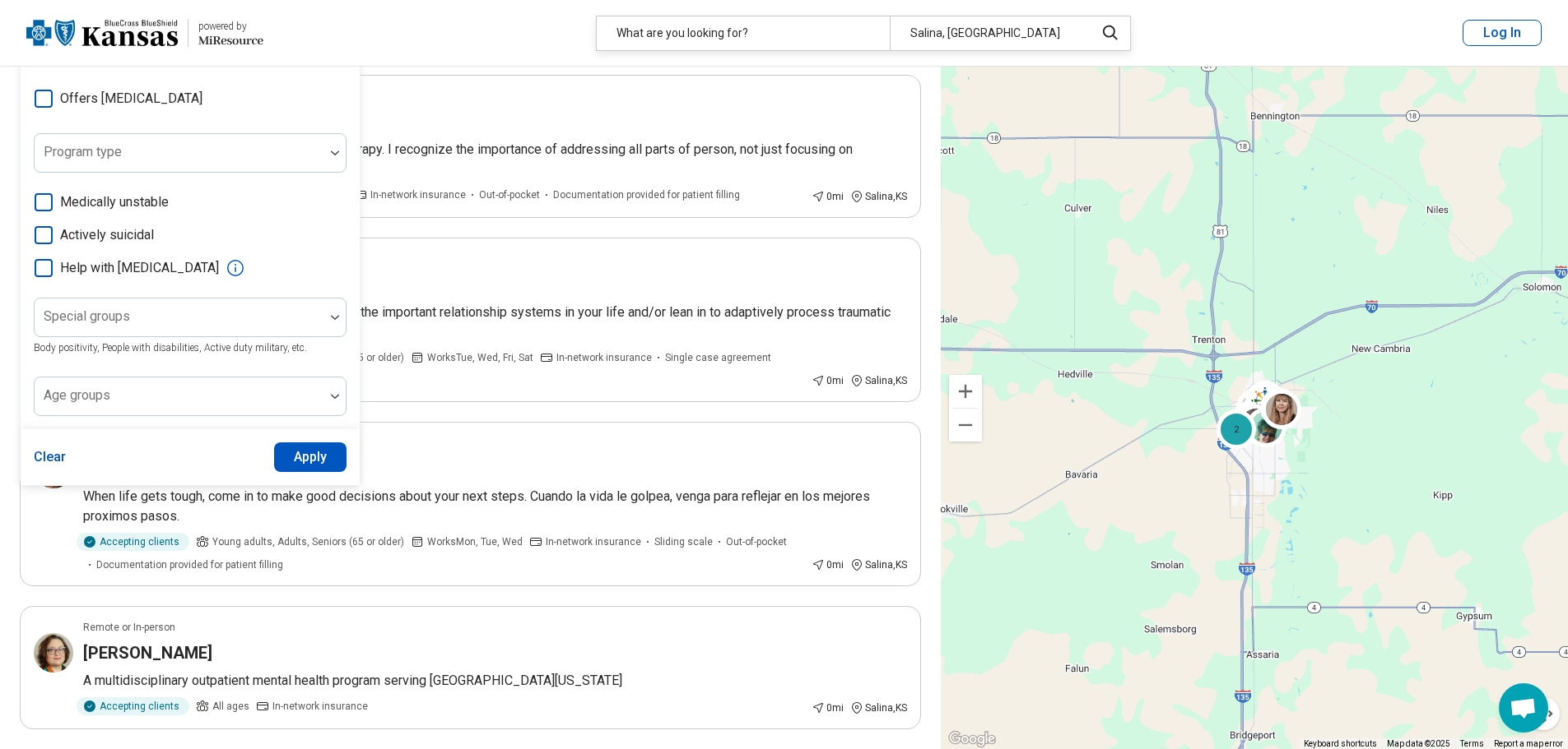
click at [40, 263] on icon at bounding box center [43, 269] width 18 height 18
click at [305, 462] on button "Apply" at bounding box center [310, 457] width 73 height 30
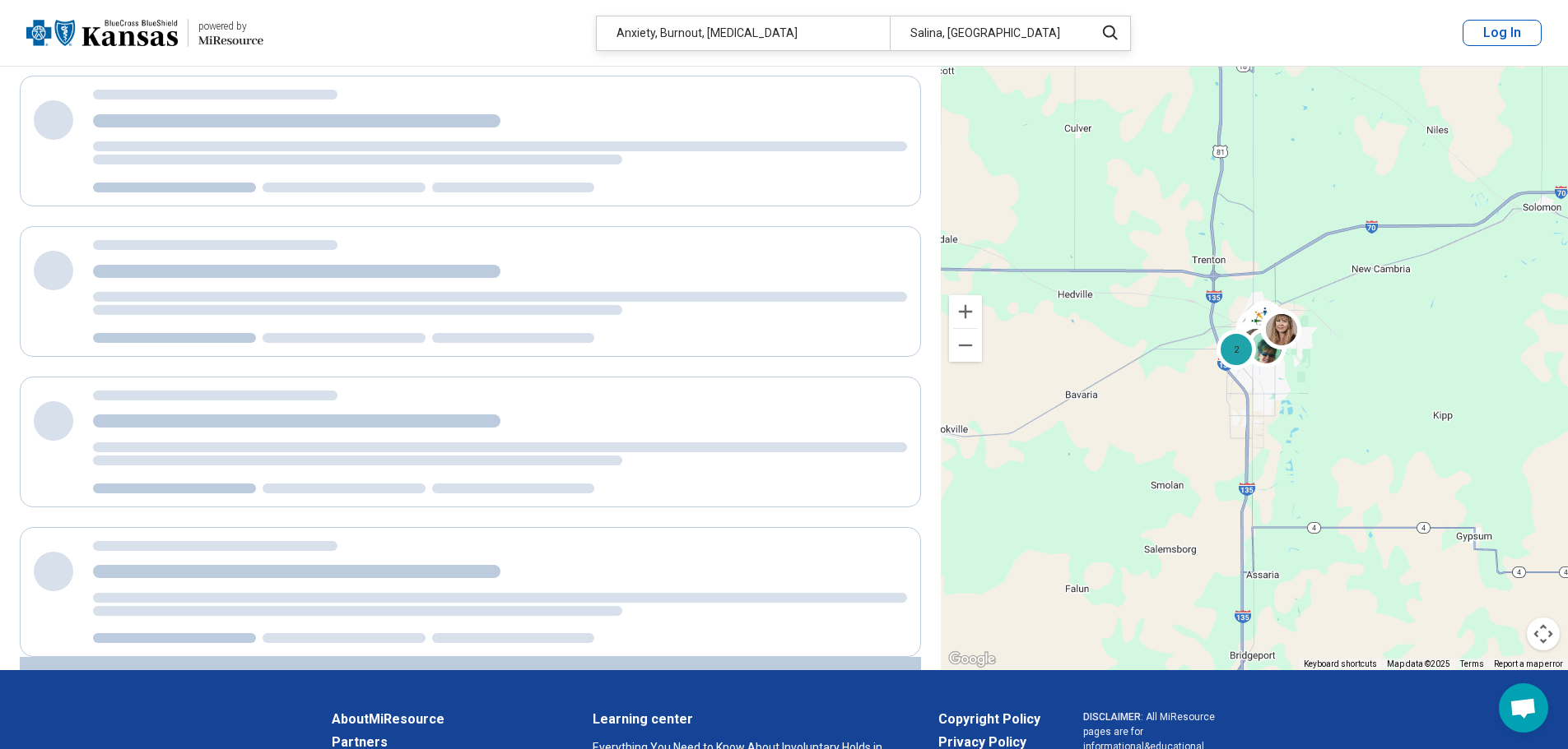
scroll to position [37, 0]
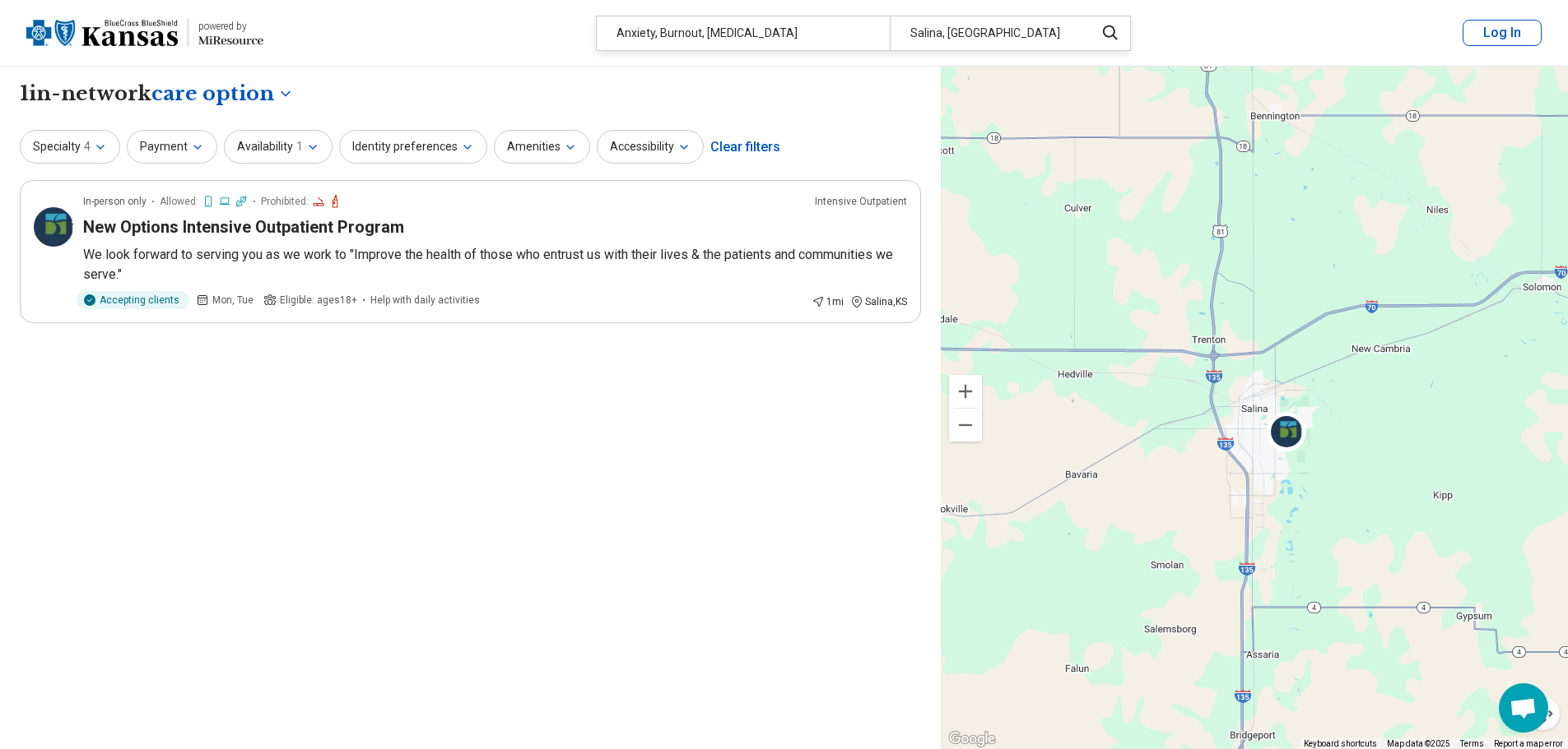
click at [1518, 26] on button "Log In" at bounding box center [1501, 32] width 79 height 26
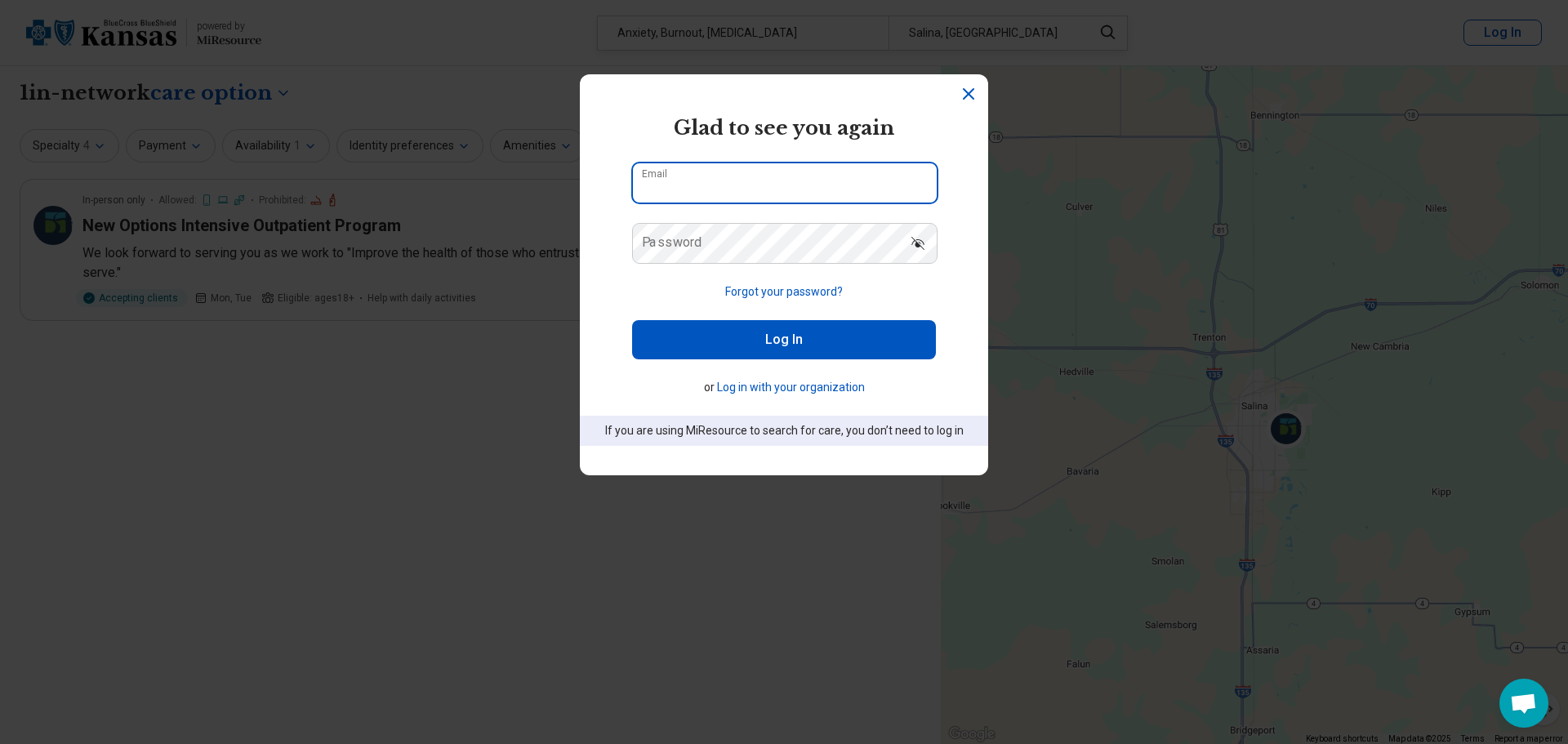
click at [770, 191] on input "Email" at bounding box center [784, 183] width 304 height 39
type input "**********"
click at [960, 104] on icon "Dismiss" at bounding box center [968, 94] width 19 height 19
